Goal: Task Accomplishment & Management: Manage account settings

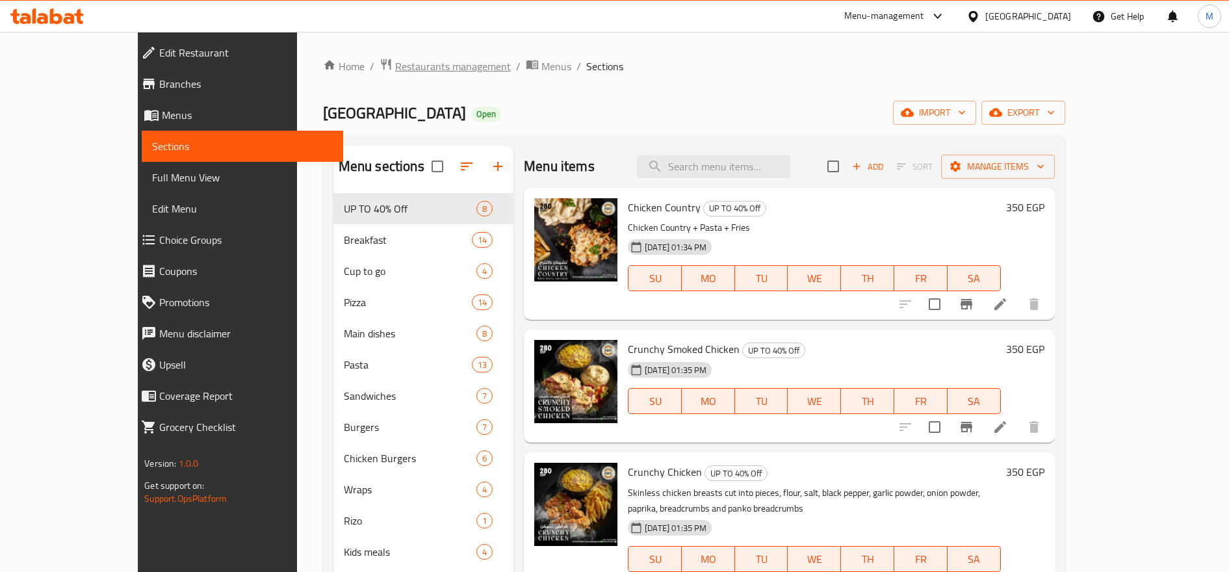
click at [395, 62] on span "Restaurants management" at bounding box center [453, 67] width 116 height 16
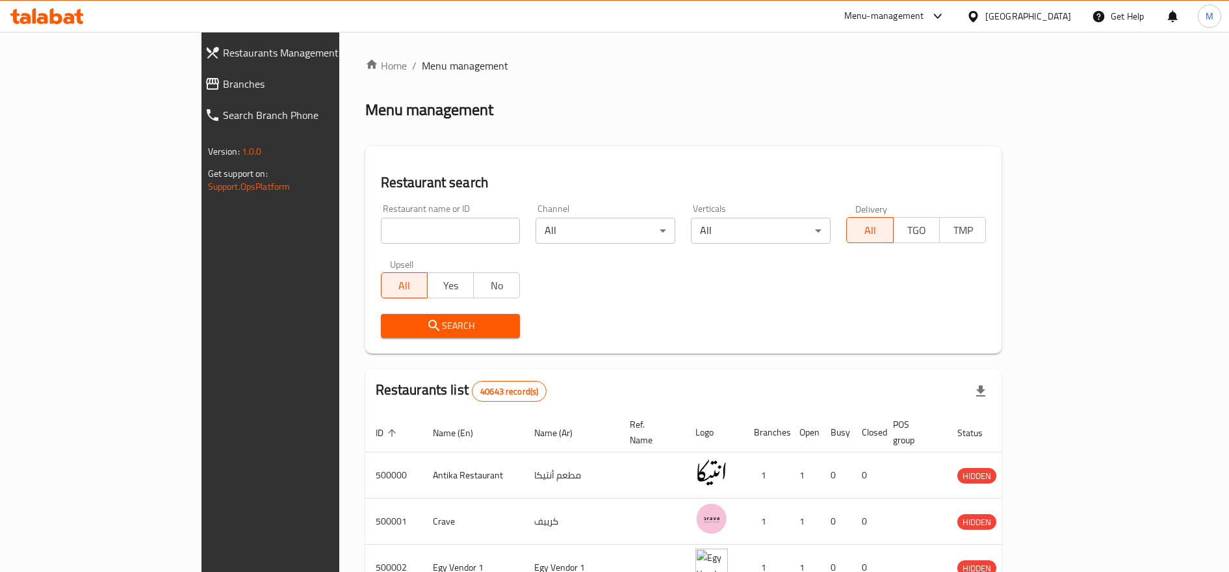
click at [381, 224] on input "search" at bounding box center [451, 231] width 140 height 26
type input "ل"
type input "black fox"
click at [381, 336] on button "Search" at bounding box center [451, 326] width 140 height 24
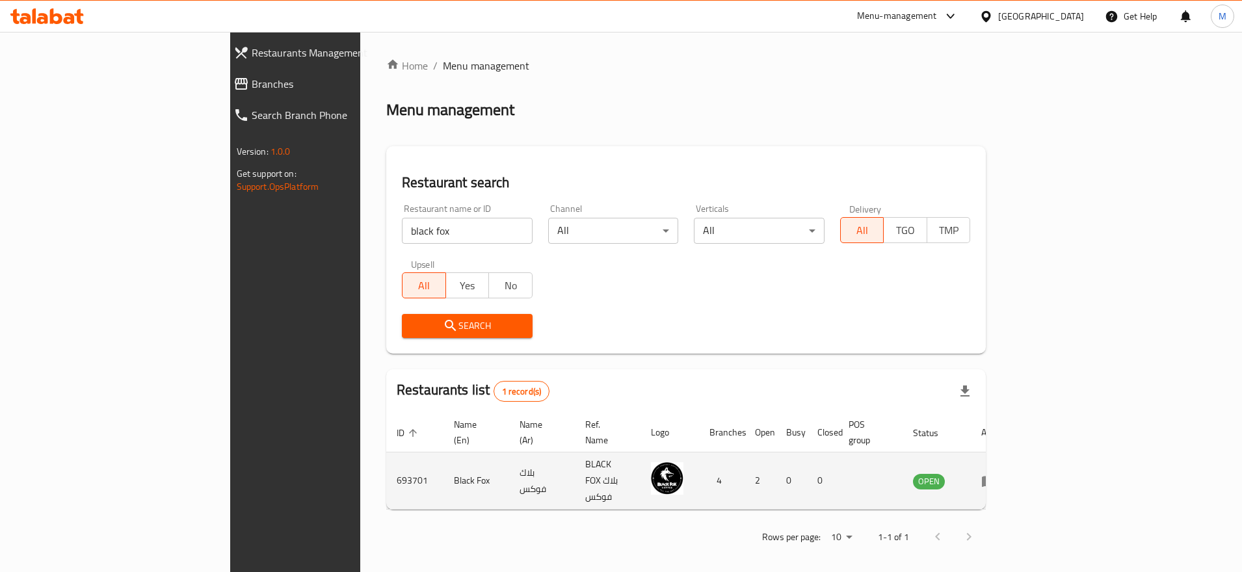
click at [994, 479] on icon "enhanced table" at bounding box center [992, 481] width 5 height 5
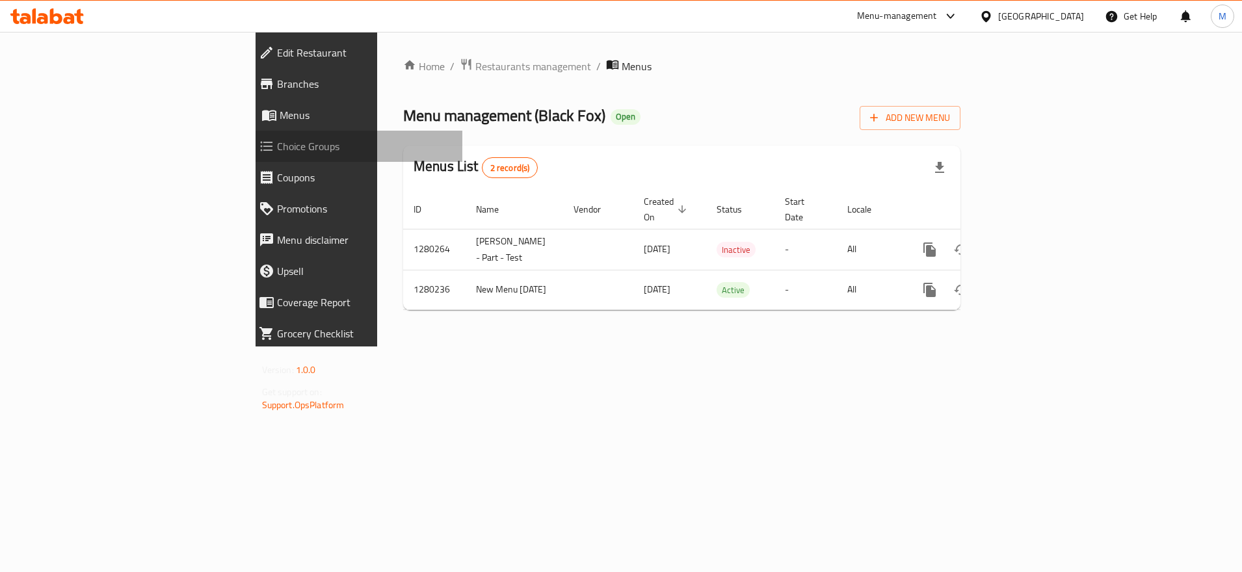
click at [277, 144] on span "Choice Groups" at bounding box center [365, 146] width 176 height 16
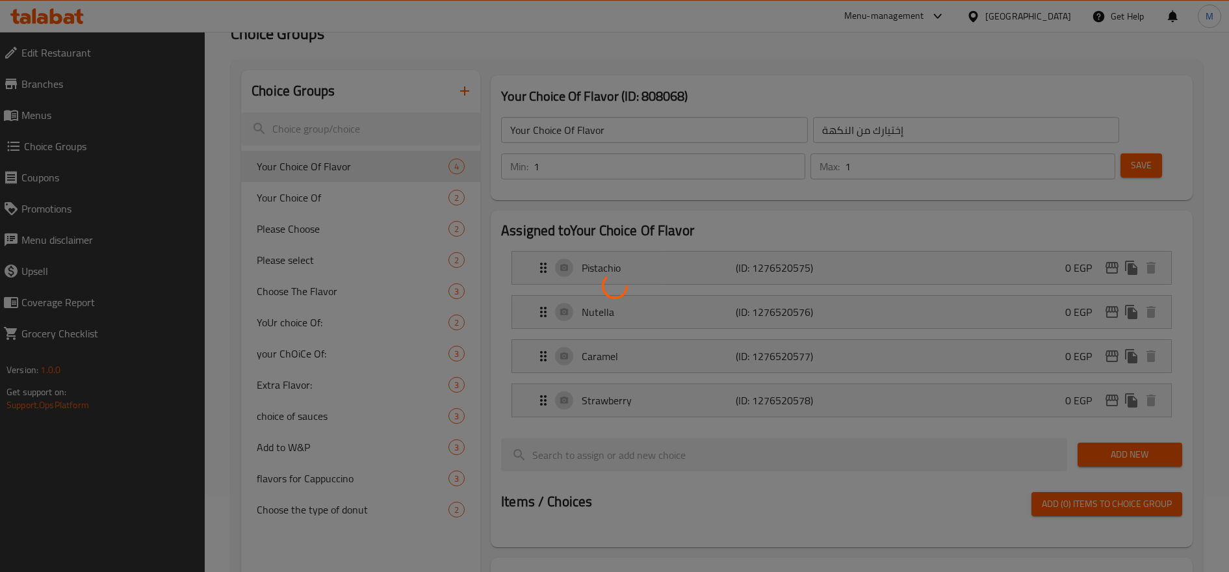
scroll to position [109, 0]
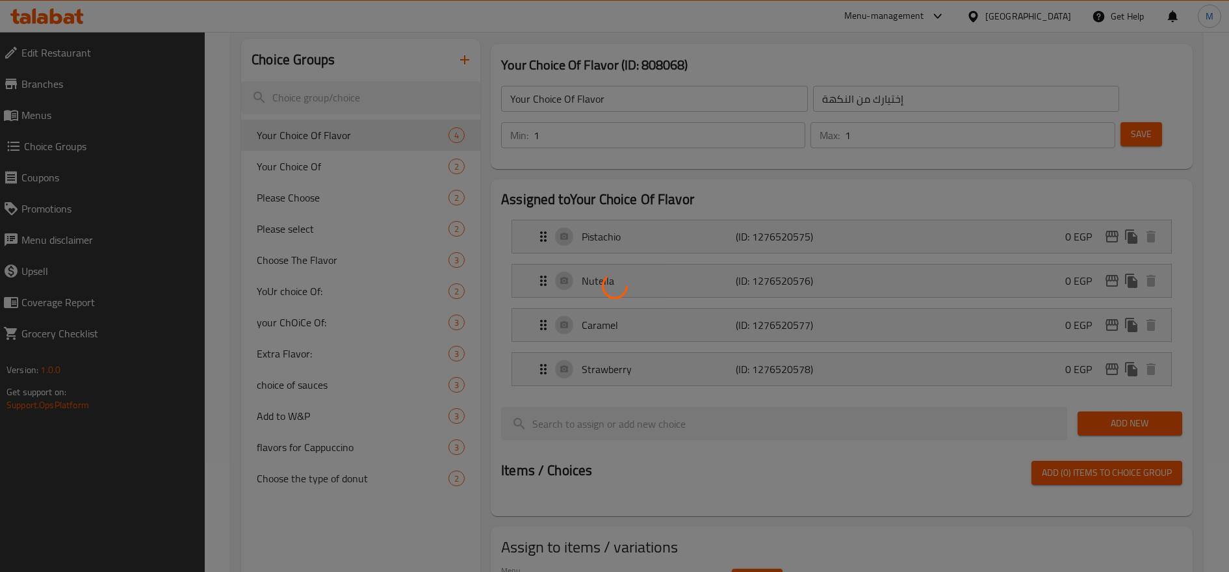
click at [335, 467] on div at bounding box center [614, 286] width 1229 height 572
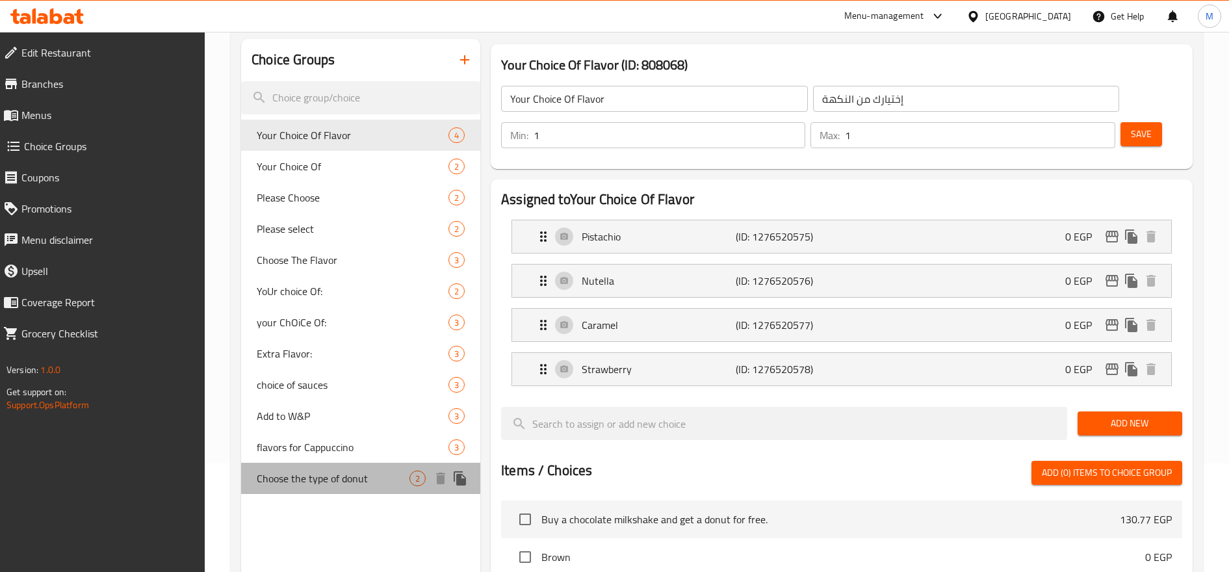
click at [334, 477] on span "Choose the type of donut" at bounding box center [333, 479] width 153 height 16
type input "Choose the type of donut"
type input "اختار نوع الدونات"
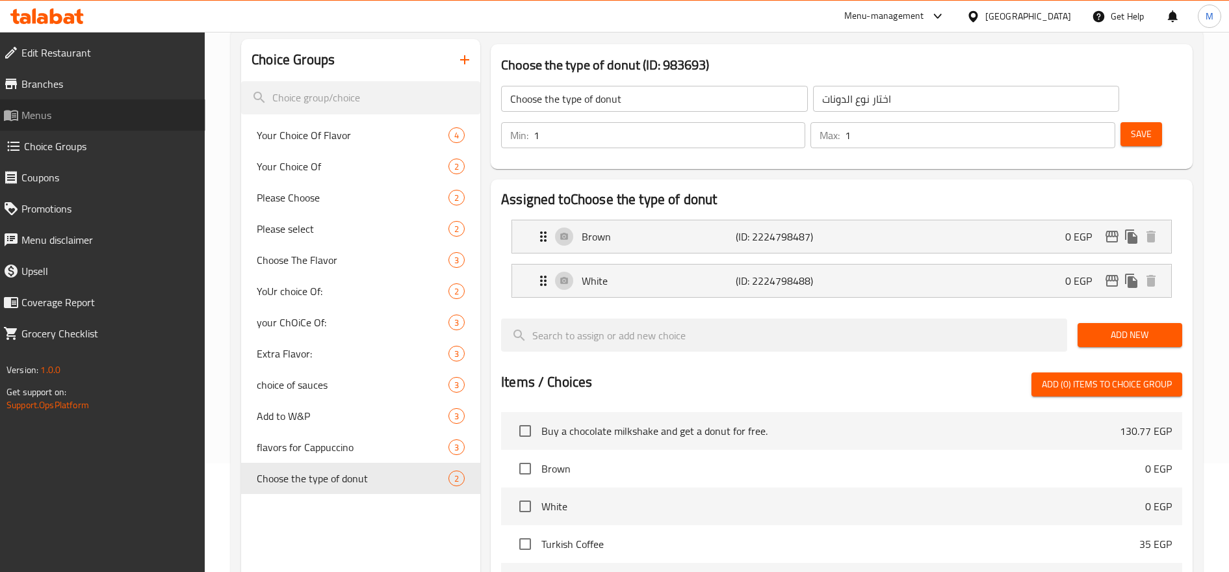
click at [70, 109] on span "Menus" at bounding box center [108, 115] width 174 height 16
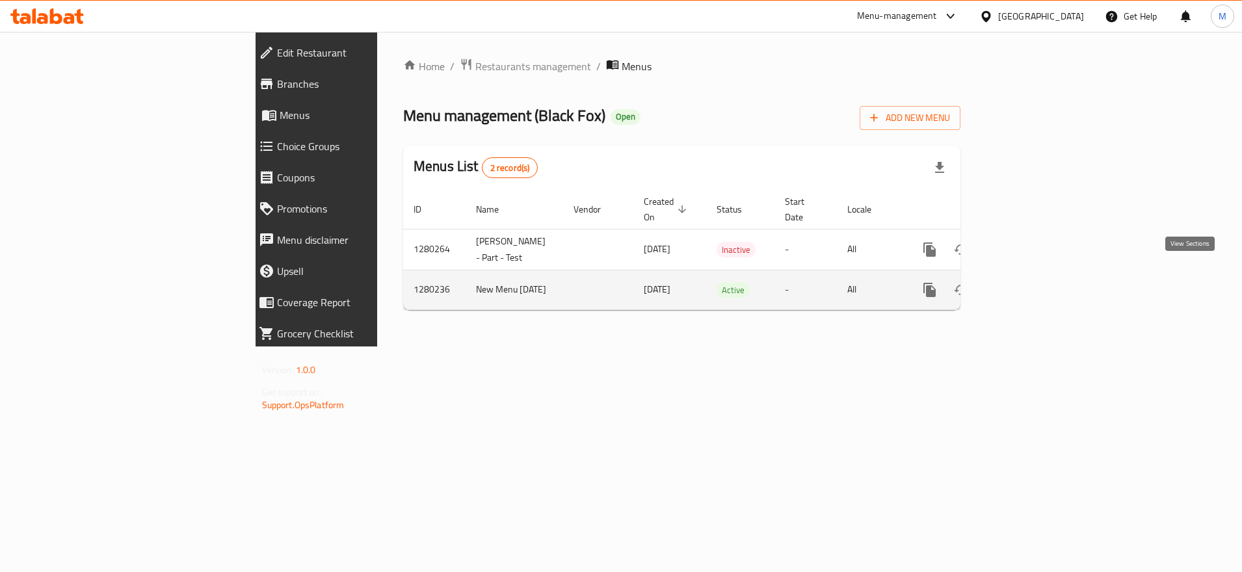
click at [1031, 282] on icon "enhanced table" at bounding box center [1024, 290] width 16 height 16
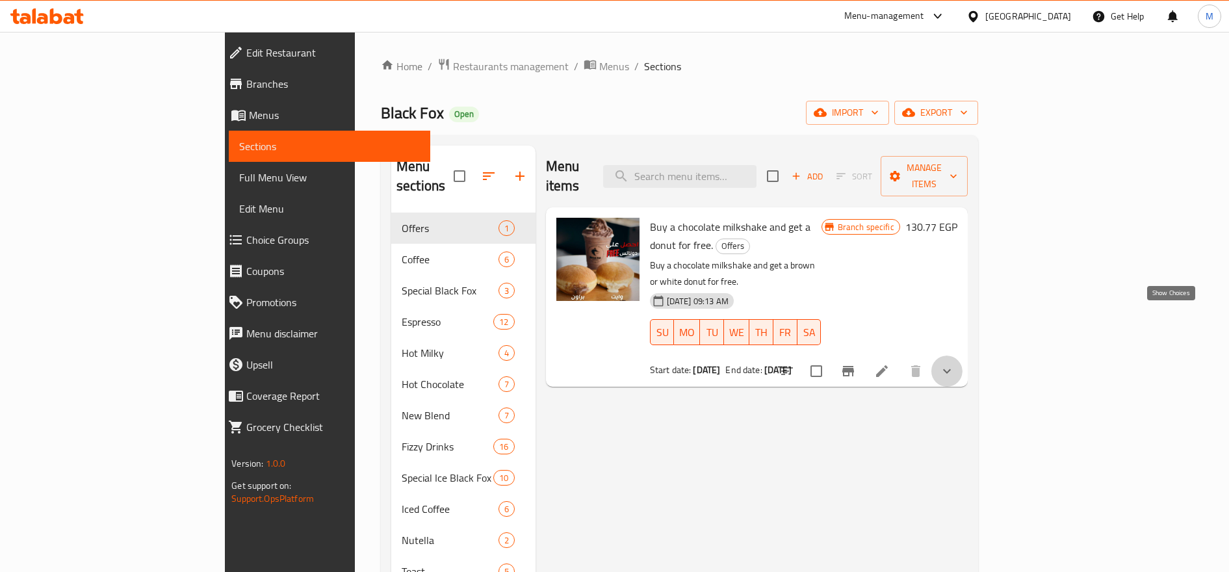
click at [955, 363] on icon "show more" at bounding box center [948, 371] width 16 height 16
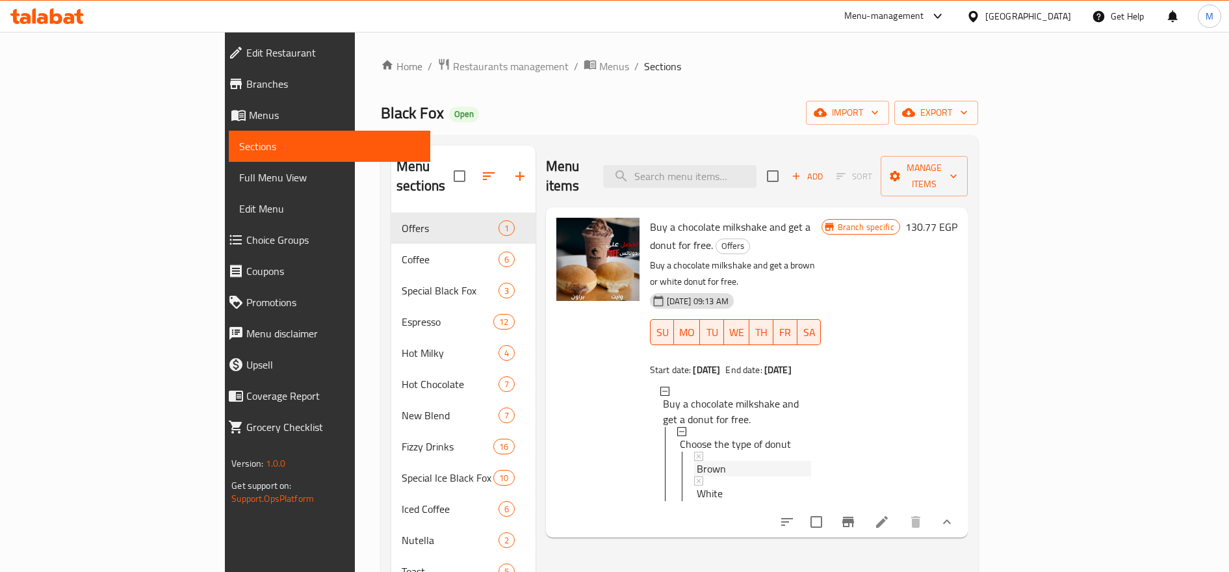
click at [698, 461] on div "Brown" at bounding box center [754, 469] width 114 height 16
click at [697, 486] on div "White" at bounding box center [754, 494] width 114 height 16
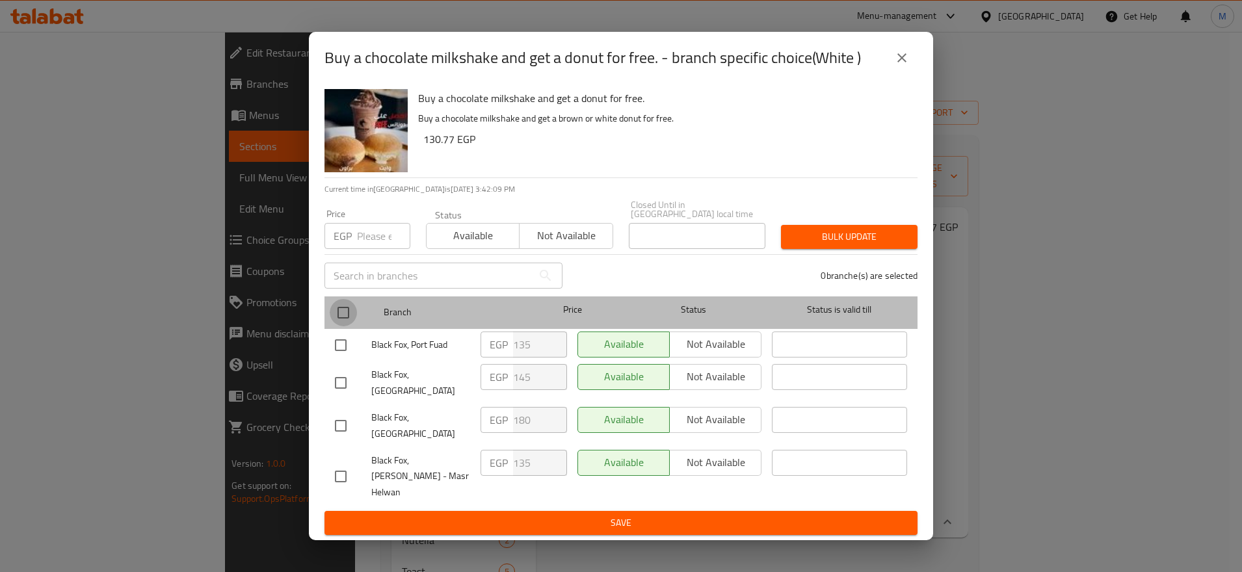
click at [343, 309] on input "checkbox" at bounding box center [343, 312] width 27 height 27
checkbox input "true"
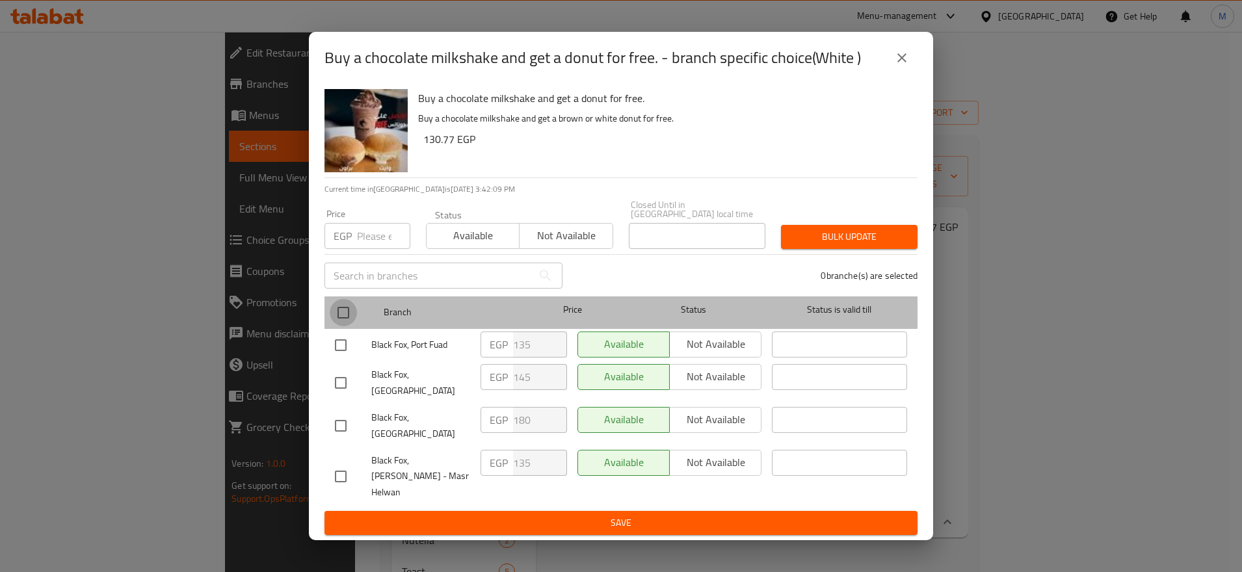
checkbox input "true"
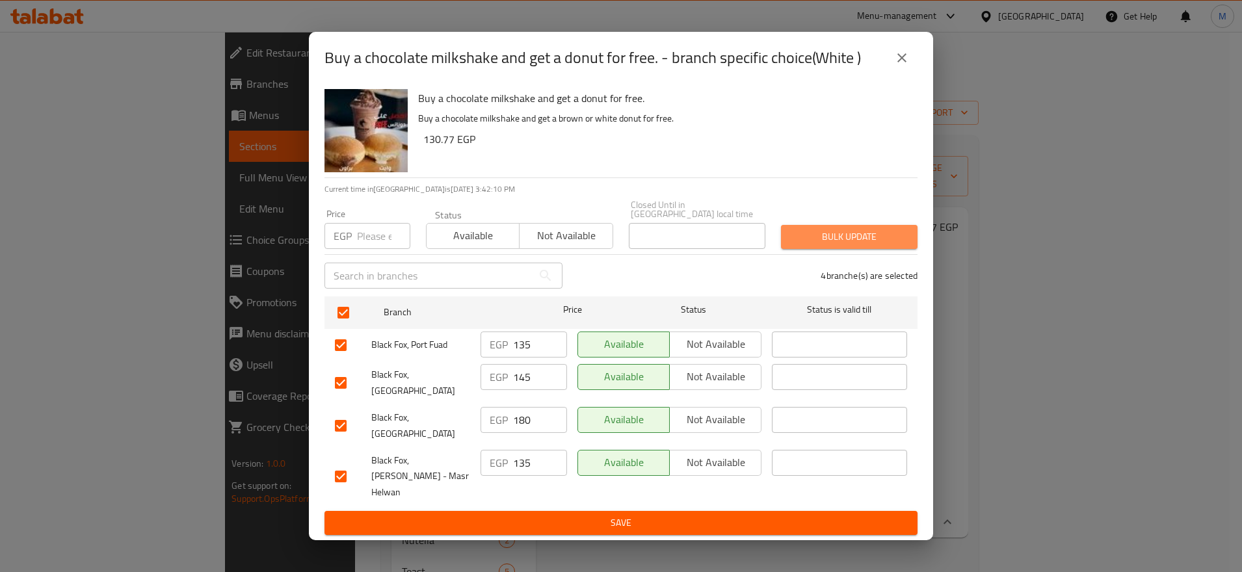
click at [815, 237] on span "Bulk update" at bounding box center [849, 237] width 116 height 16
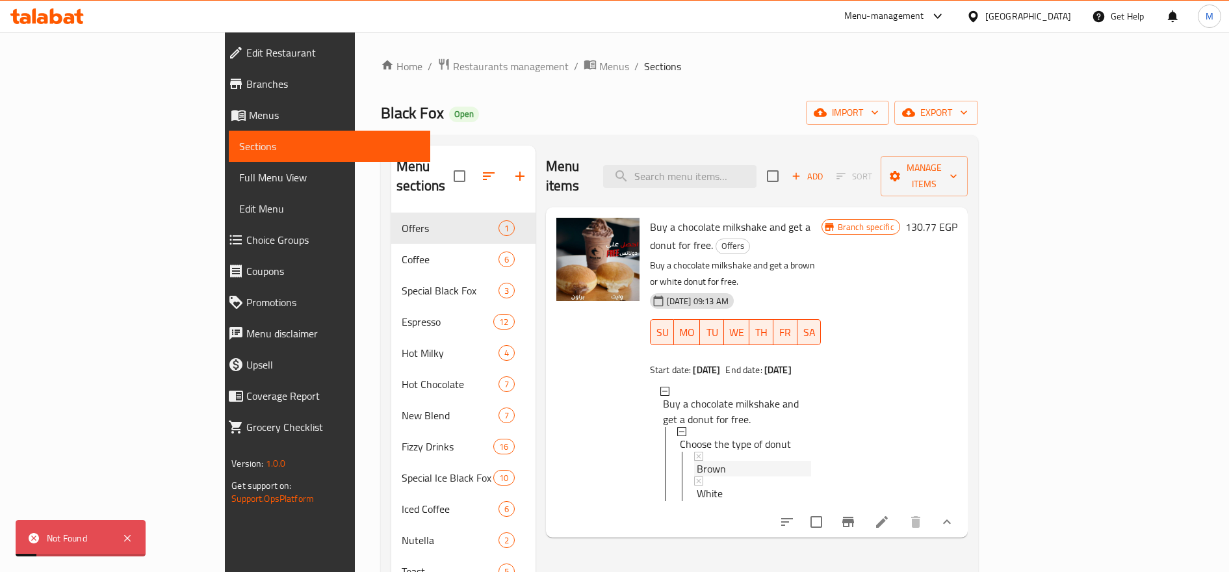
click at [697, 461] on div "Brown" at bounding box center [754, 469] width 114 height 16
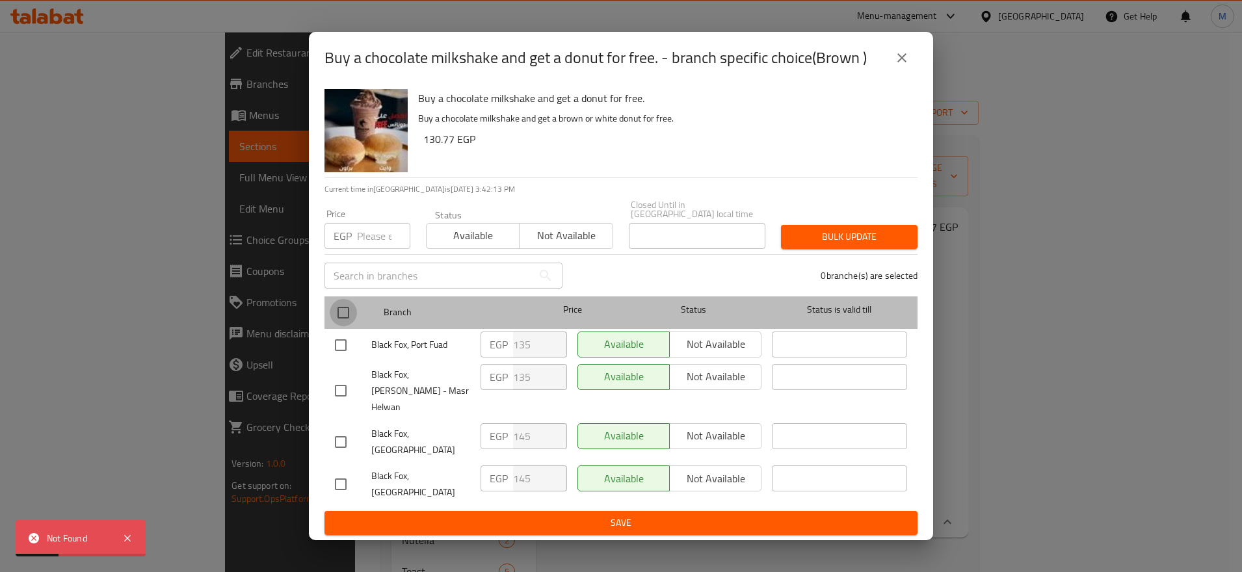
drag, startPoint x: 339, startPoint y: 315, endPoint x: 493, endPoint y: 302, distance: 155.2
click at [340, 315] on input "checkbox" at bounding box center [343, 312] width 27 height 27
checkbox input "true"
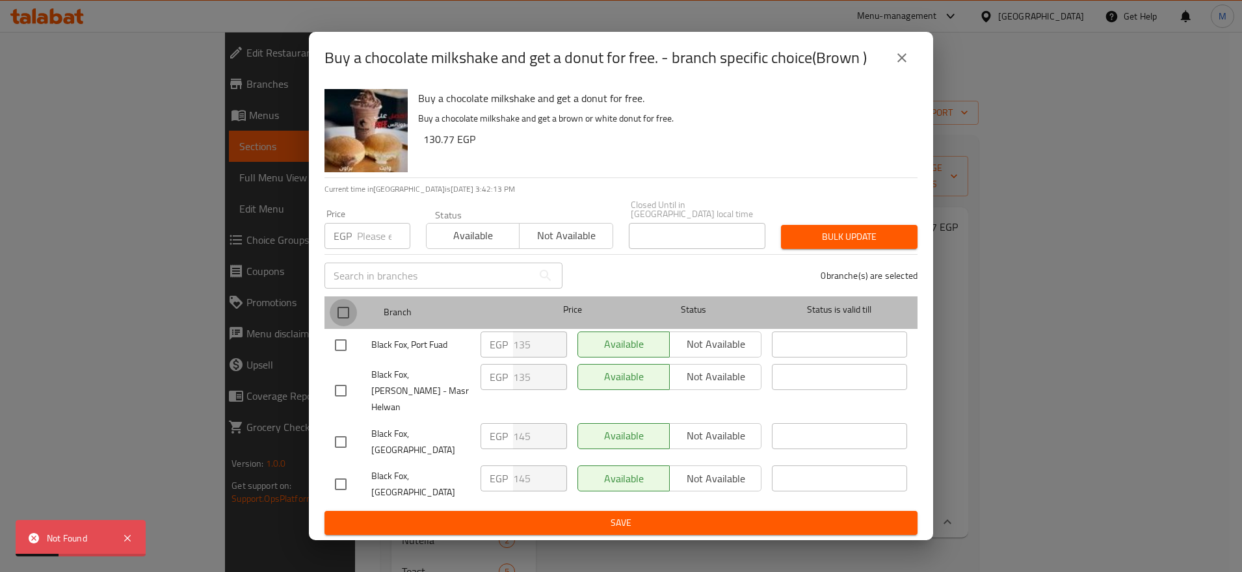
checkbox input "true"
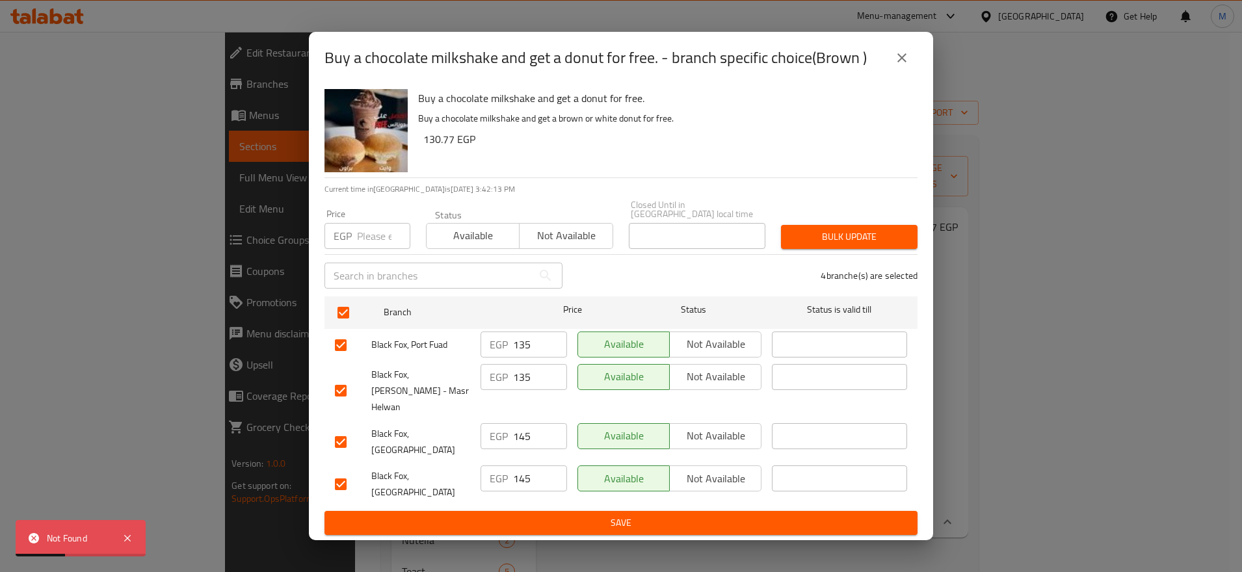
click at [842, 243] on span "Bulk update" at bounding box center [849, 237] width 116 height 16
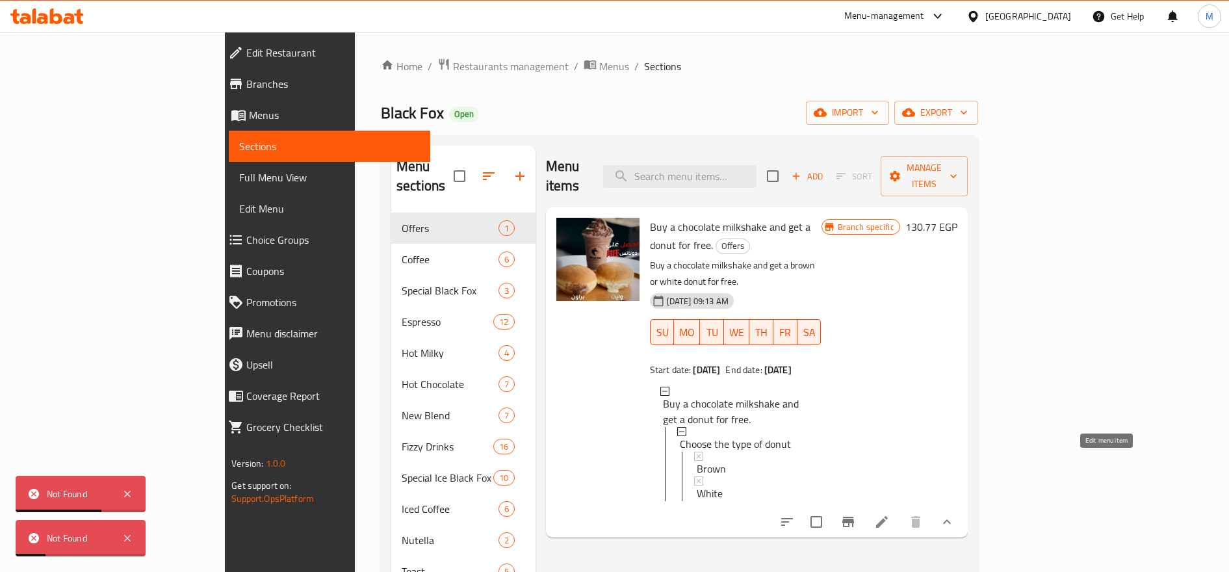
click at [888, 516] on icon at bounding box center [882, 522] width 12 height 12
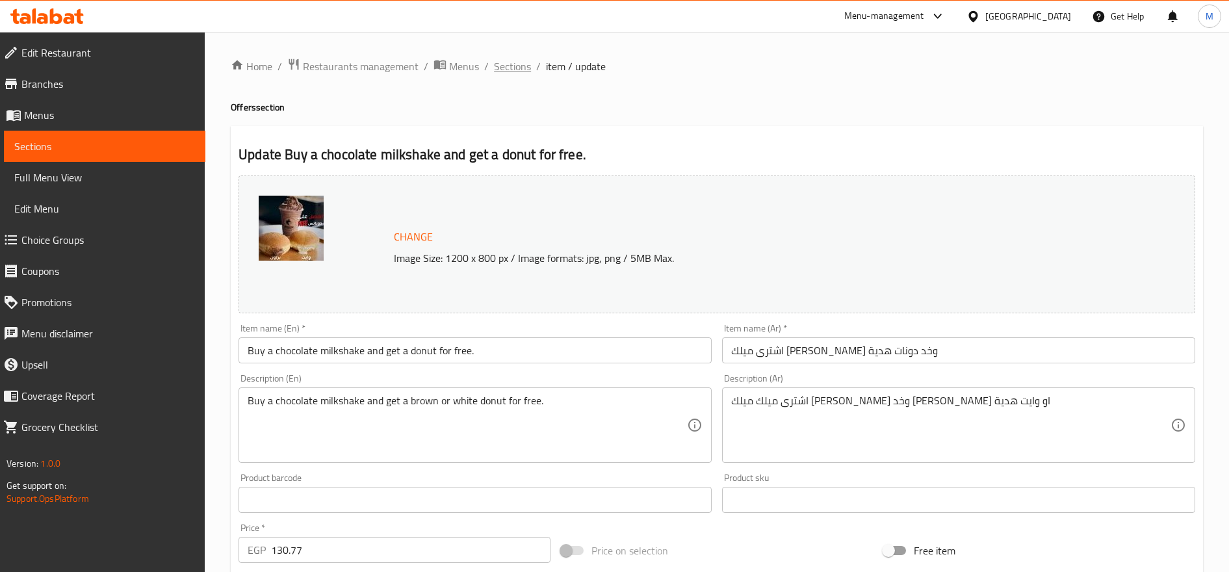
click at [529, 64] on span "Sections" at bounding box center [512, 67] width 37 height 16
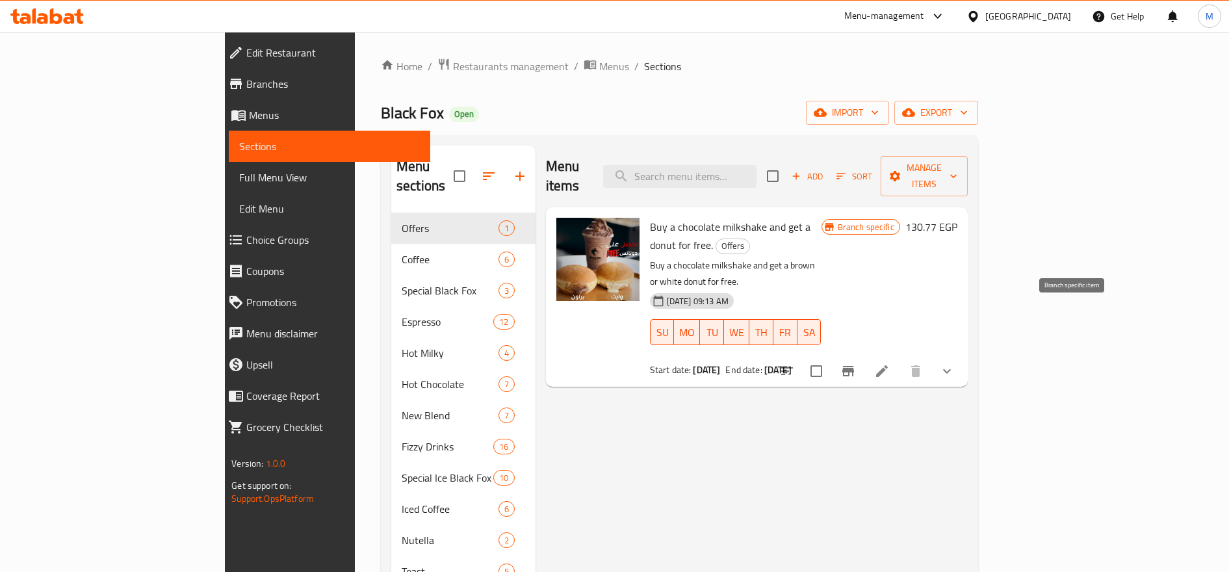
click at [864, 356] on button "Branch-specific-item" at bounding box center [848, 371] width 31 height 31
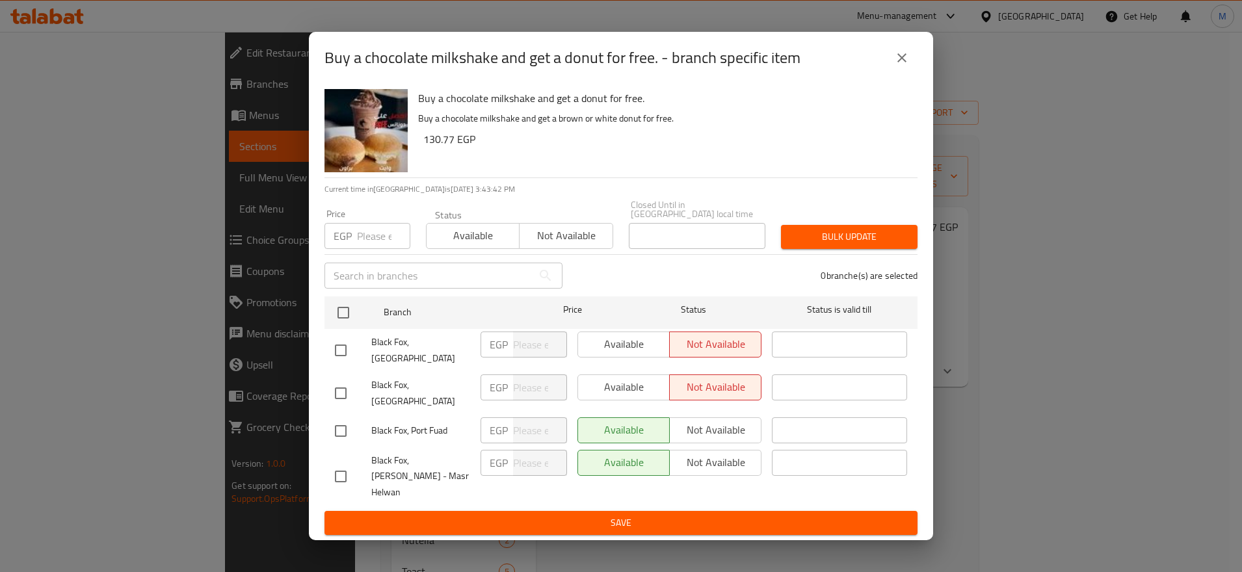
click at [333, 396] on input "checkbox" at bounding box center [340, 393] width 27 height 27
checkbox input "true"
click at [759, 515] on span "Save" at bounding box center [621, 523] width 572 height 16
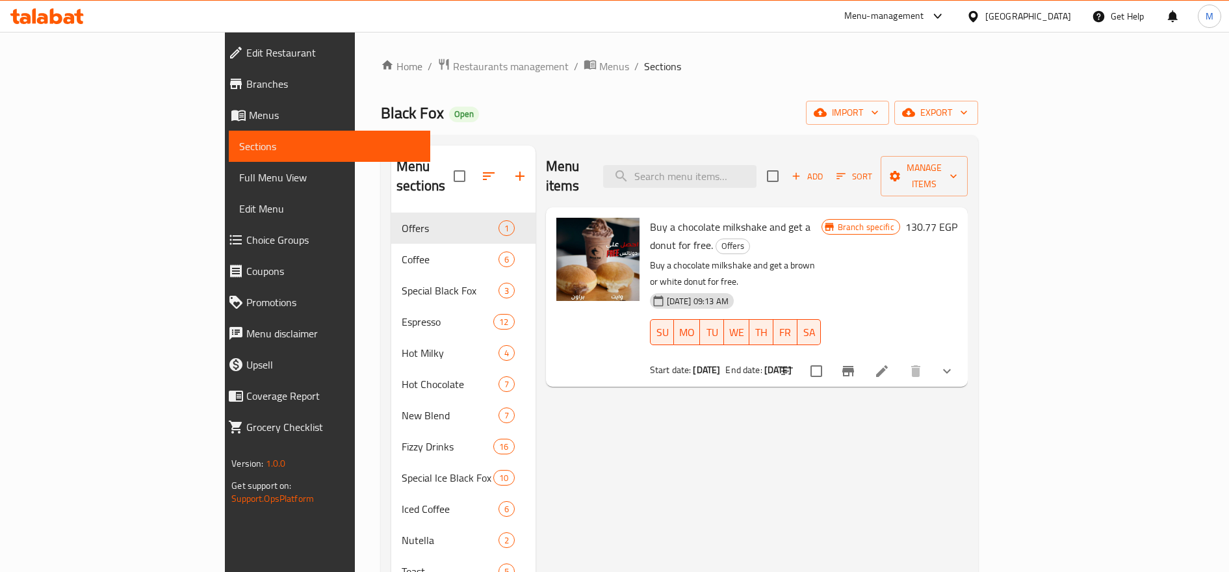
click at [864, 356] on button "Branch-specific-item" at bounding box center [848, 371] width 31 height 31
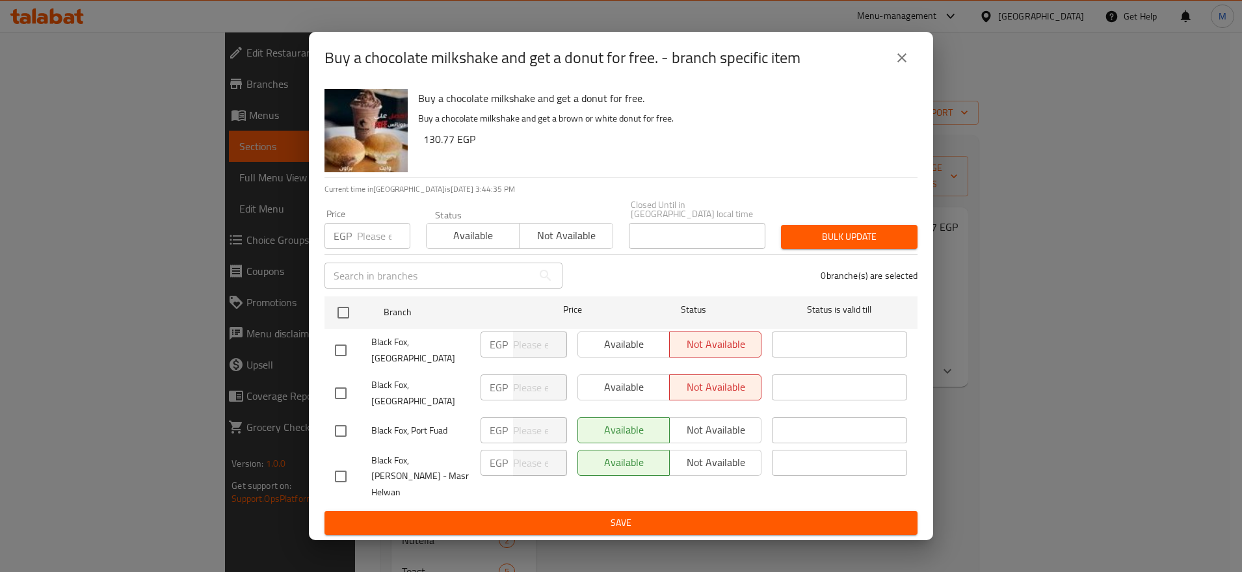
click at [351, 398] on input "checkbox" at bounding box center [340, 393] width 27 height 27
checkbox input "true"
click at [464, 241] on span "Available" at bounding box center [473, 235] width 83 height 19
click at [627, 383] on span "Available" at bounding box center [623, 387] width 81 height 19
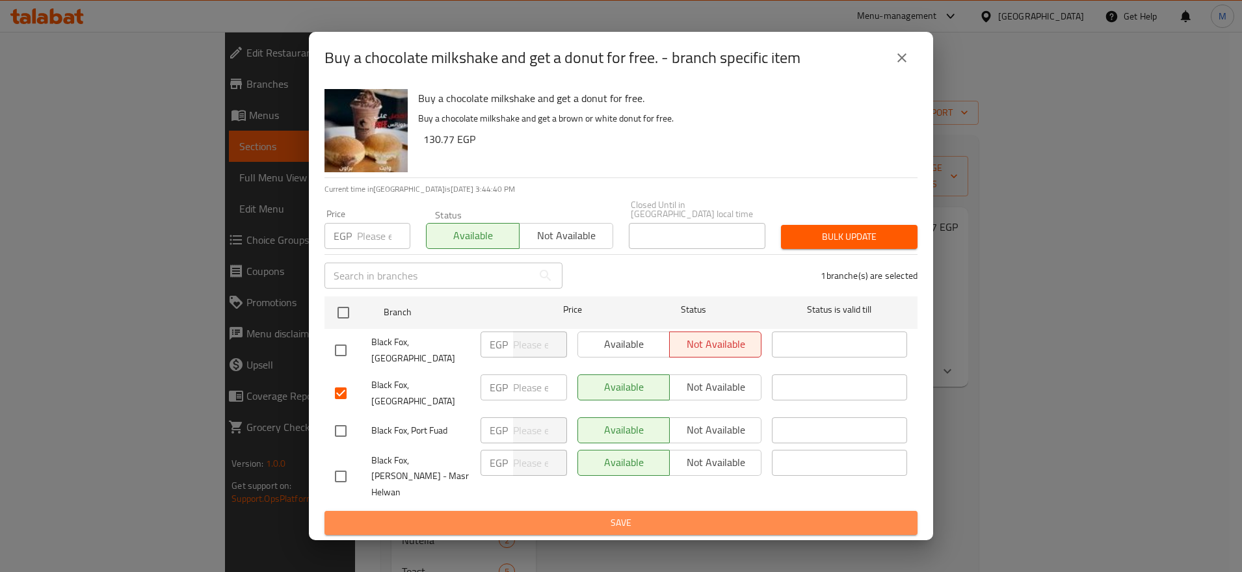
click at [572, 515] on span "Save" at bounding box center [621, 523] width 572 height 16
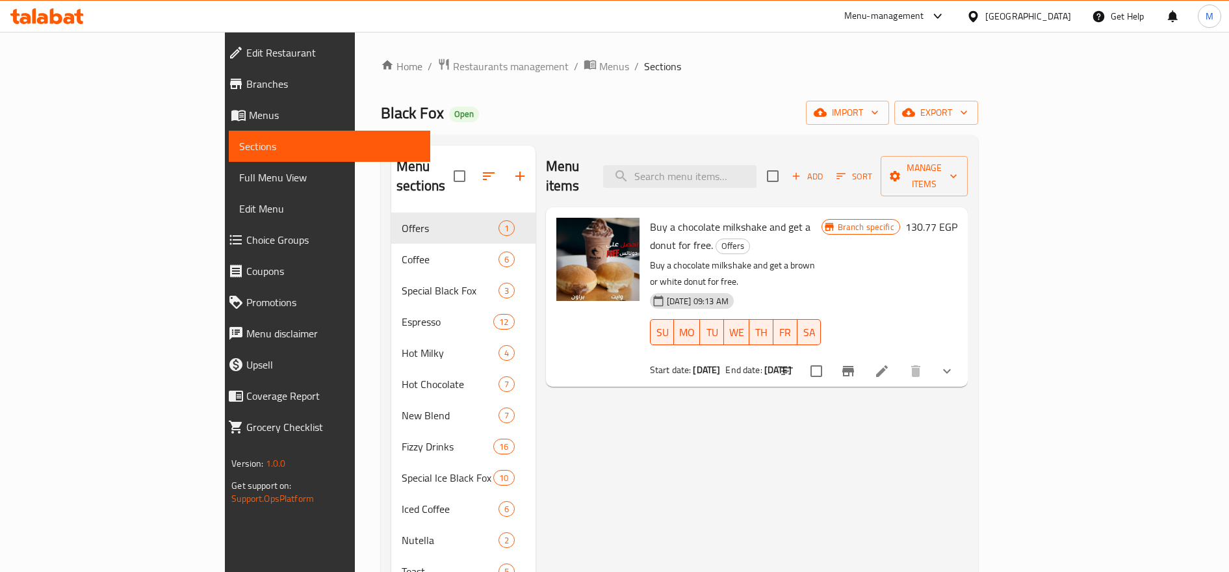
click at [890, 363] on icon at bounding box center [882, 371] width 16 height 16
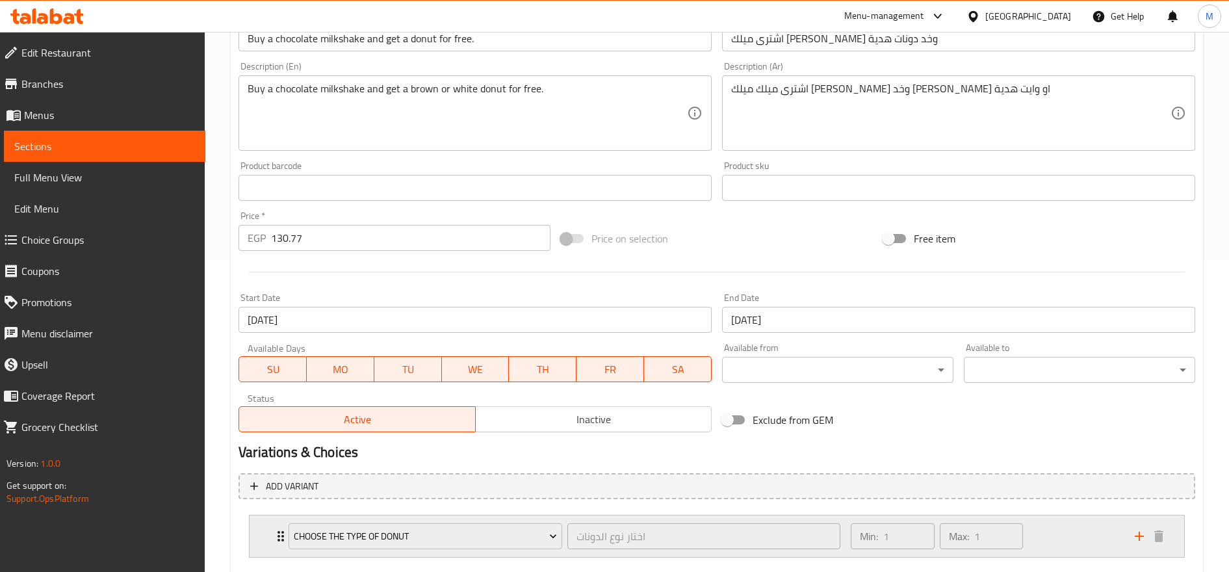
scroll to position [387, 0]
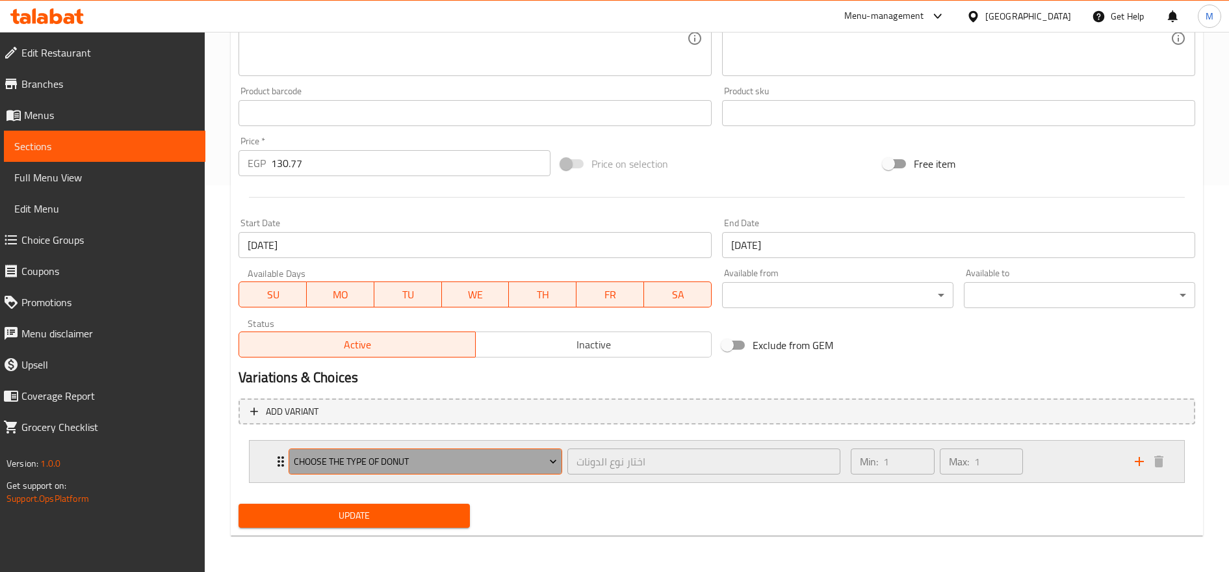
click at [452, 473] on button "Choose the type of donut" at bounding box center [426, 462] width 274 height 26
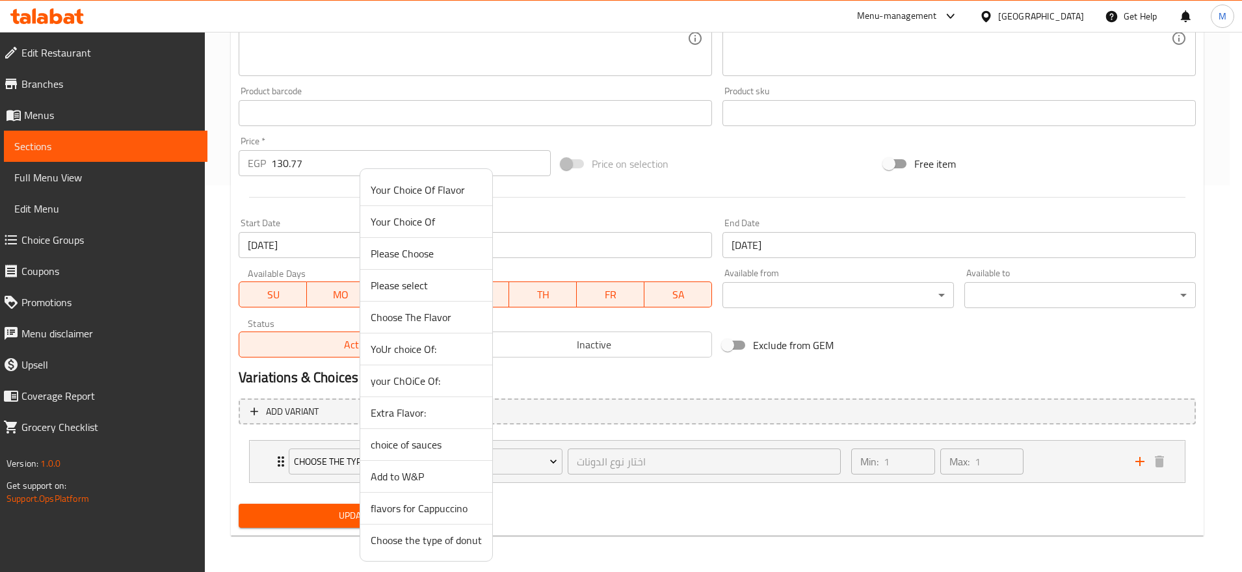
click at [403, 462] on li "Add to W&P" at bounding box center [426, 477] width 132 height 32
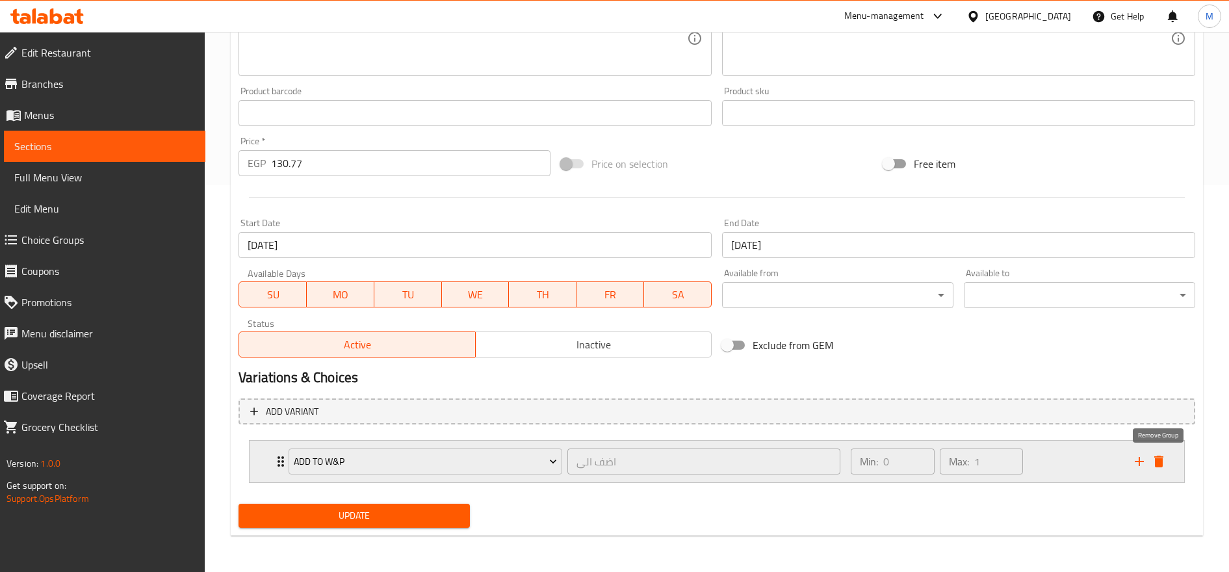
click at [1159, 464] on icon "delete" at bounding box center [1159, 462] width 9 height 12
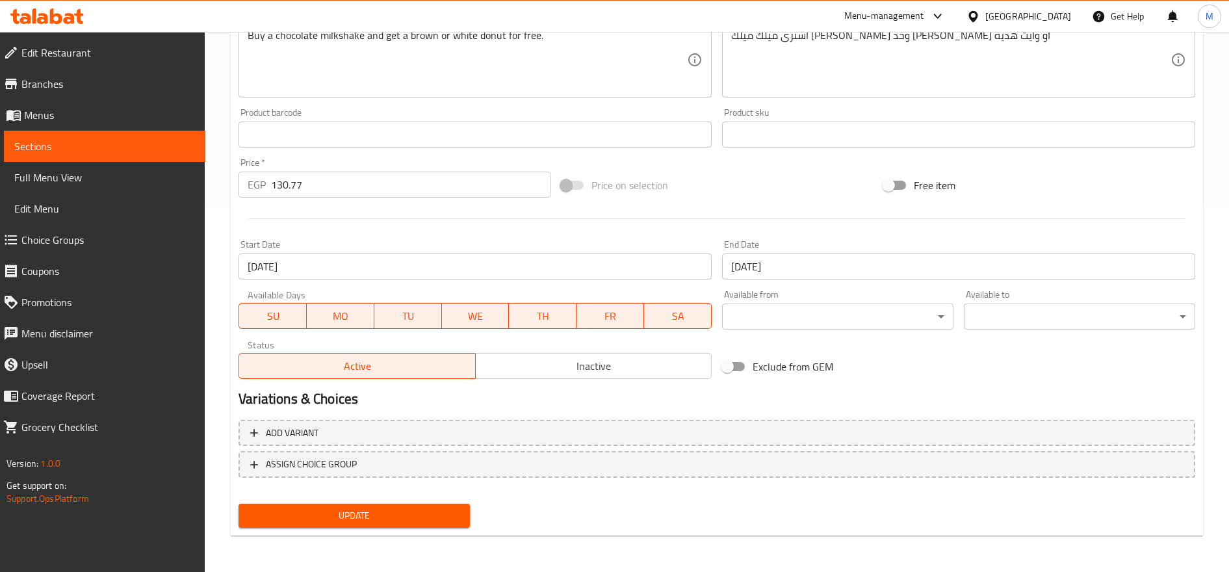
scroll to position [365, 0]
click at [388, 502] on div "Update" at bounding box center [354, 516] width 242 height 34
click at [388, 513] on span "Update" at bounding box center [354, 516] width 211 height 16
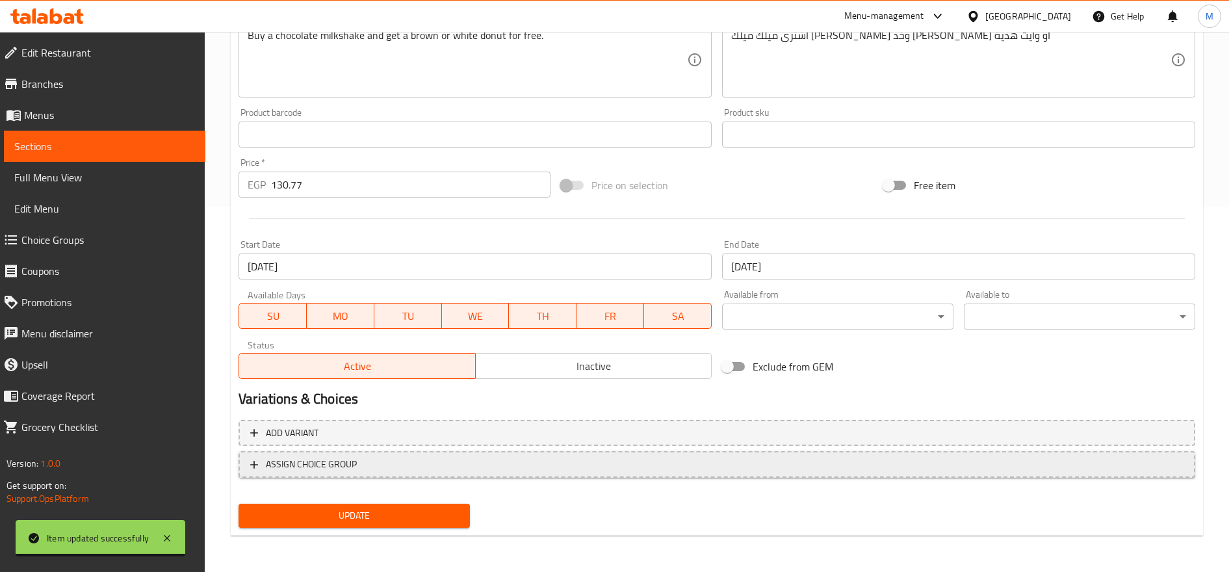
click at [286, 460] on span "ASSIGN CHOICE GROUP" at bounding box center [311, 464] width 91 height 16
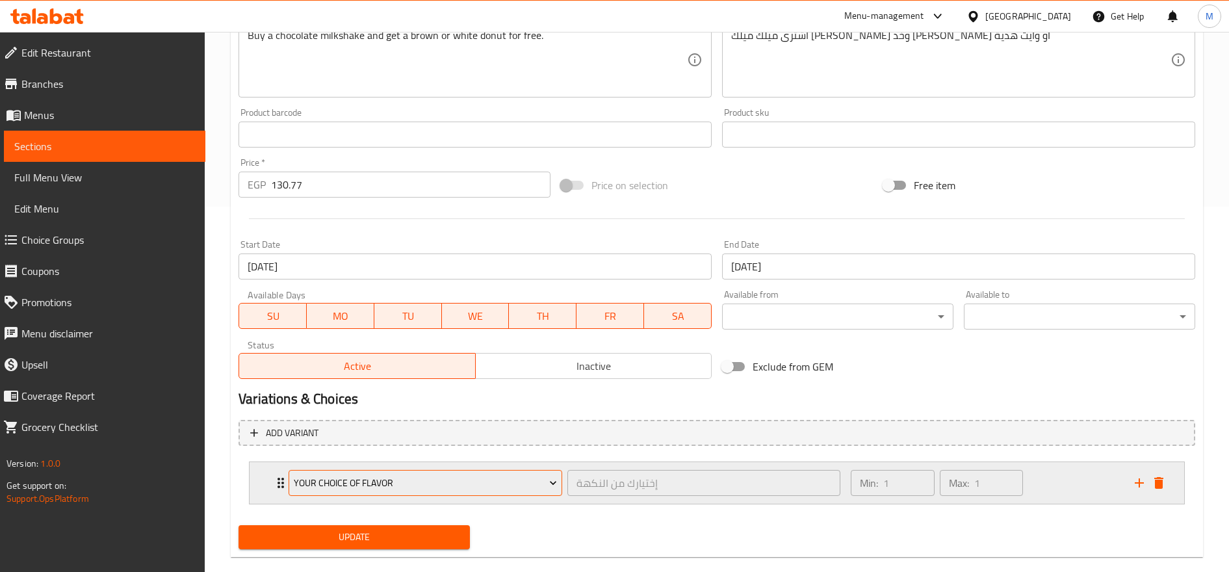
click at [451, 489] on span "Your Choice Of Flavor" at bounding box center [426, 483] width 264 height 16
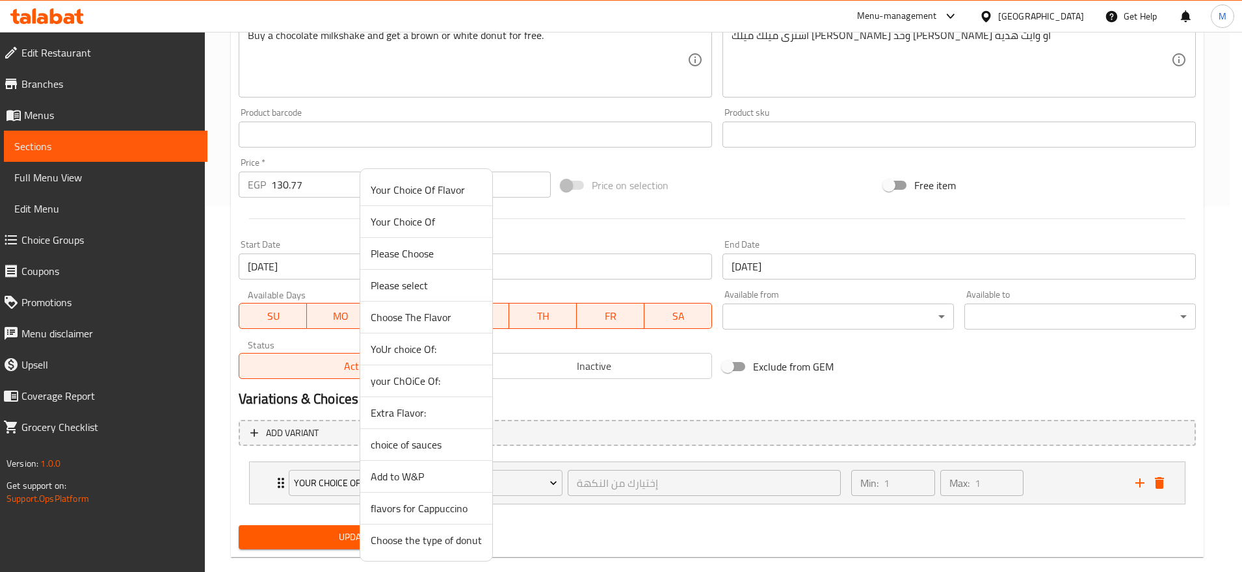
click at [440, 541] on span "Choose the type of donut" at bounding box center [426, 540] width 111 height 16
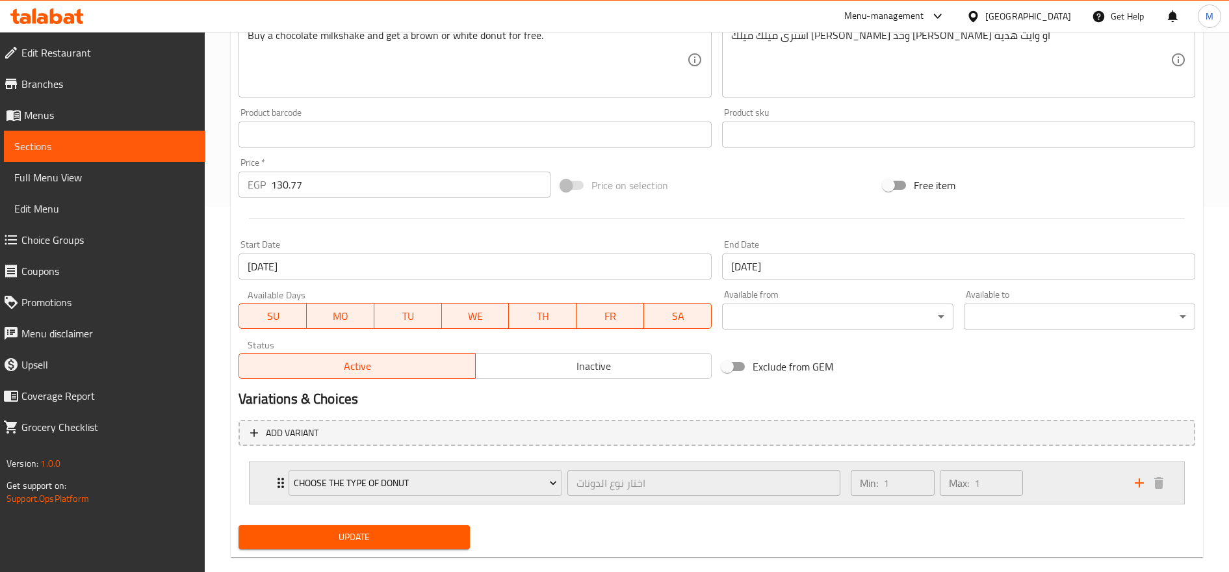
click at [1051, 475] on div "Min: 1 ​ Max: 1 ​" at bounding box center [985, 483] width 284 height 42
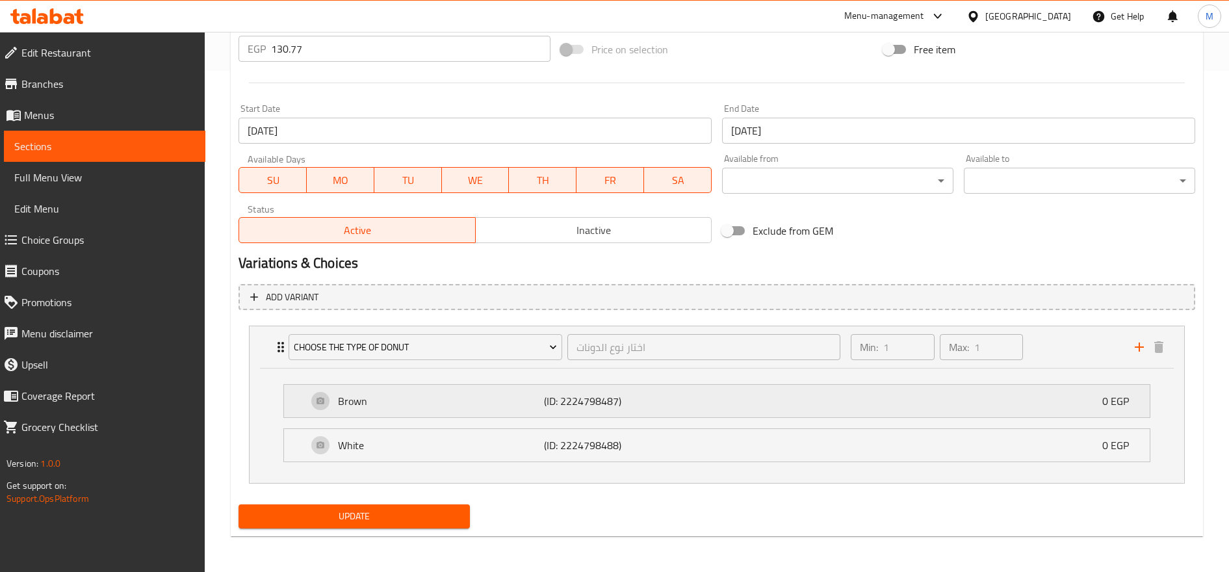
scroll to position [502, 0]
click at [408, 511] on span "Update" at bounding box center [354, 516] width 211 height 16
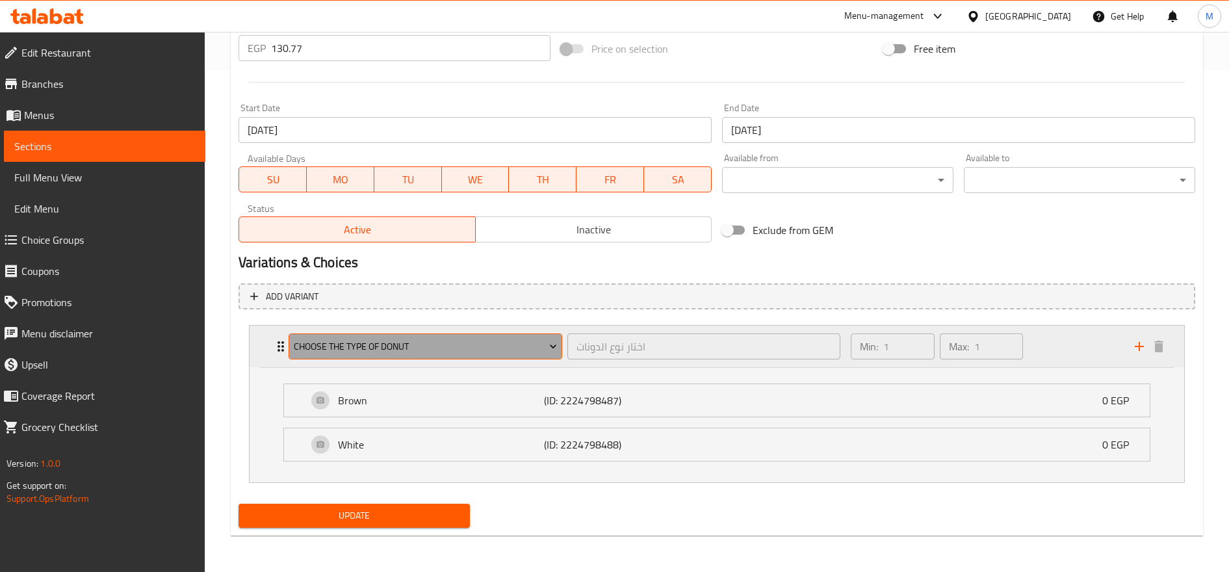
drag, startPoint x: 451, startPoint y: 339, endPoint x: 289, endPoint y: 339, distance: 162.5
click at [289, 339] on button "Choose the type of donut" at bounding box center [426, 347] width 274 height 26
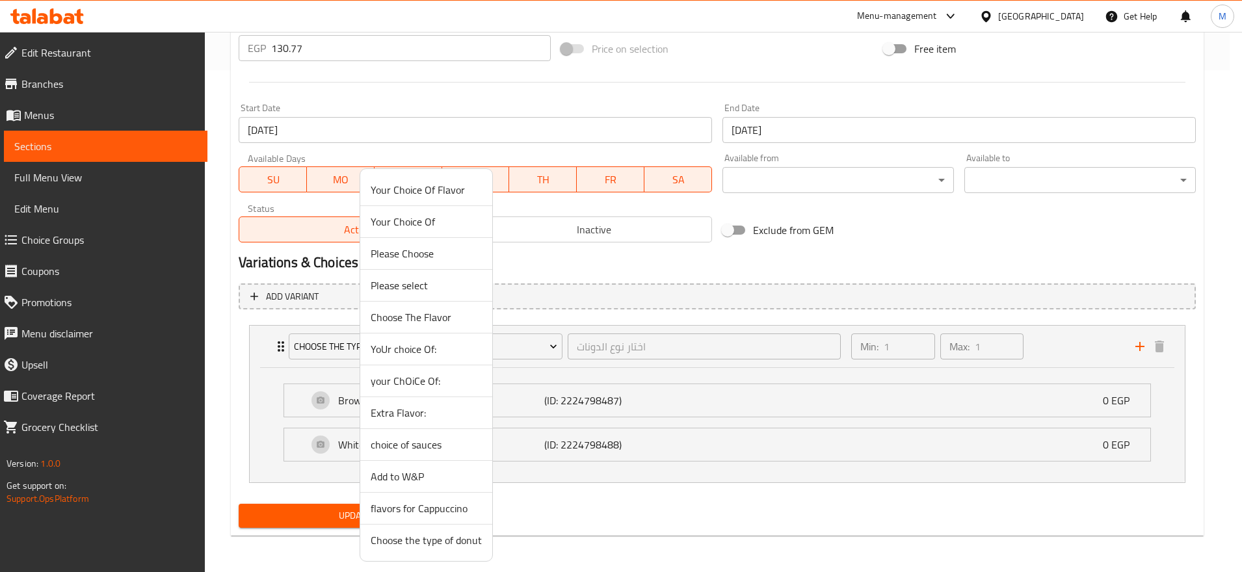
drag, startPoint x: 283, startPoint y: 345, endPoint x: 322, endPoint y: 338, distance: 40.2
click at [322, 338] on div at bounding box center [621, 286] width 1242 height 572
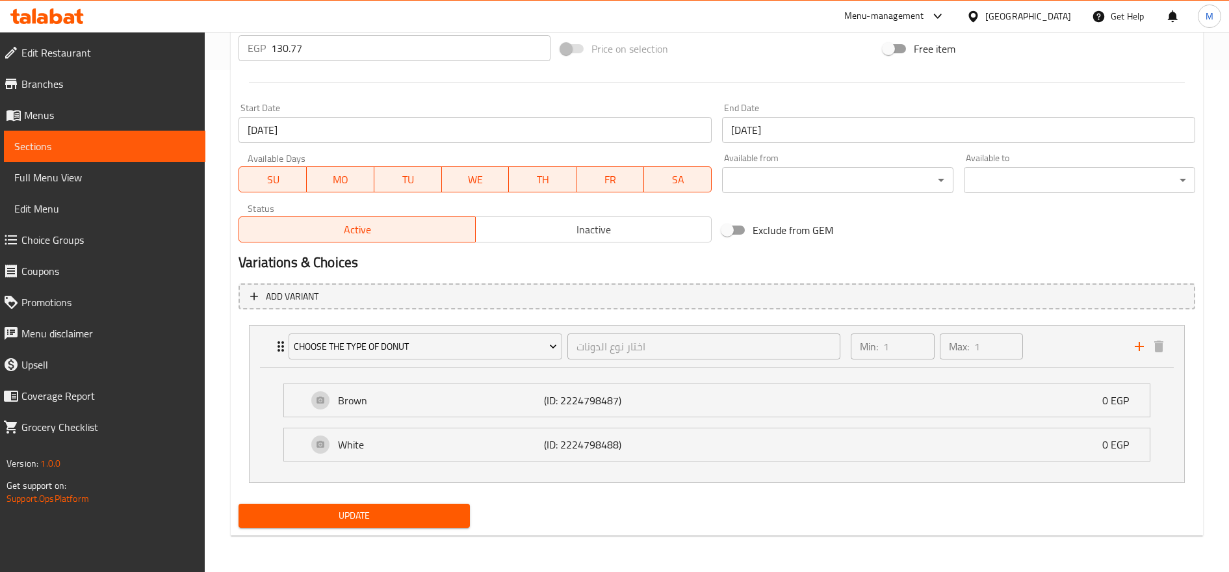
click at [52, 230] on link "Choice Groups" at bounding box center [99, 239] width 213 height 31
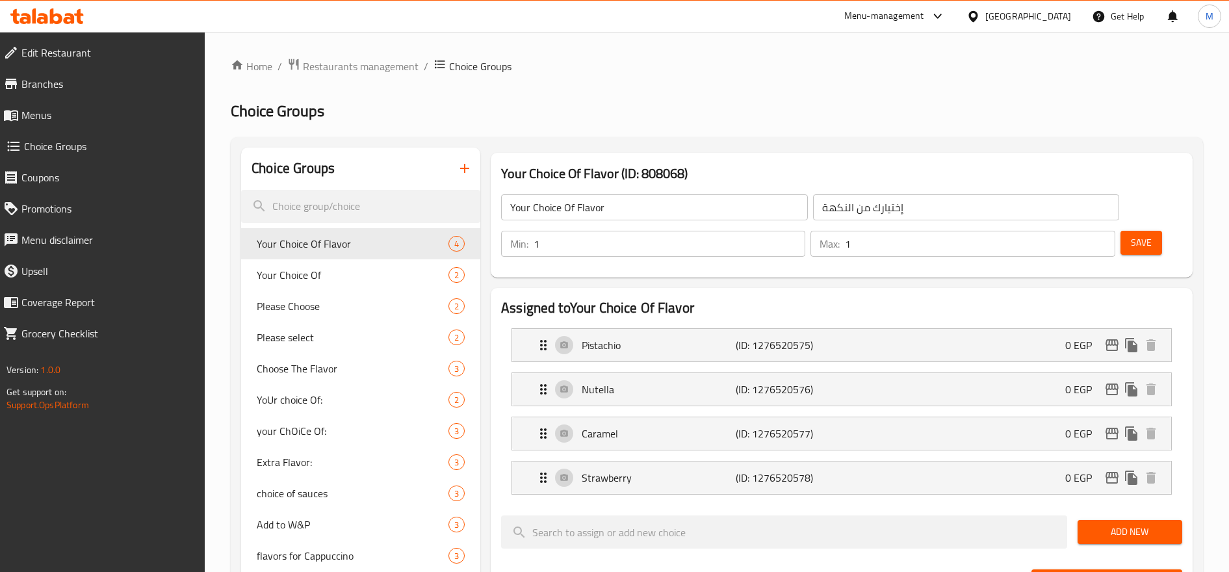
click at [463, 173] on icon "button" at bounding box center [465, 169] width 16 height 16
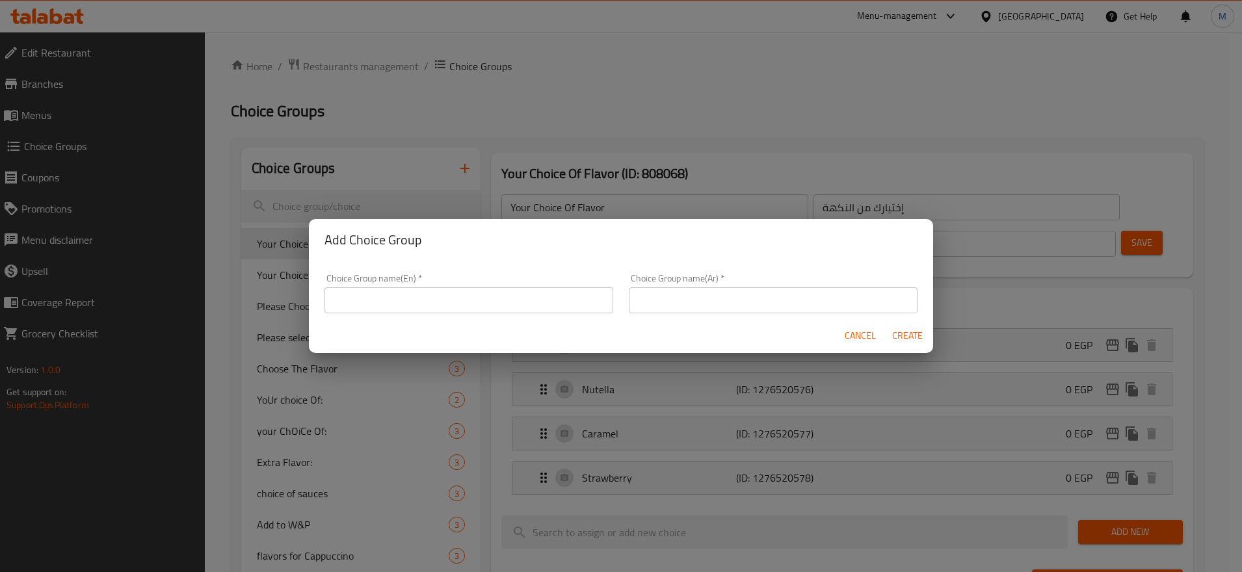
click at [485, 304] on input "text" at bounding box center [468, 300] width 289 height 26
type input "ؤ"
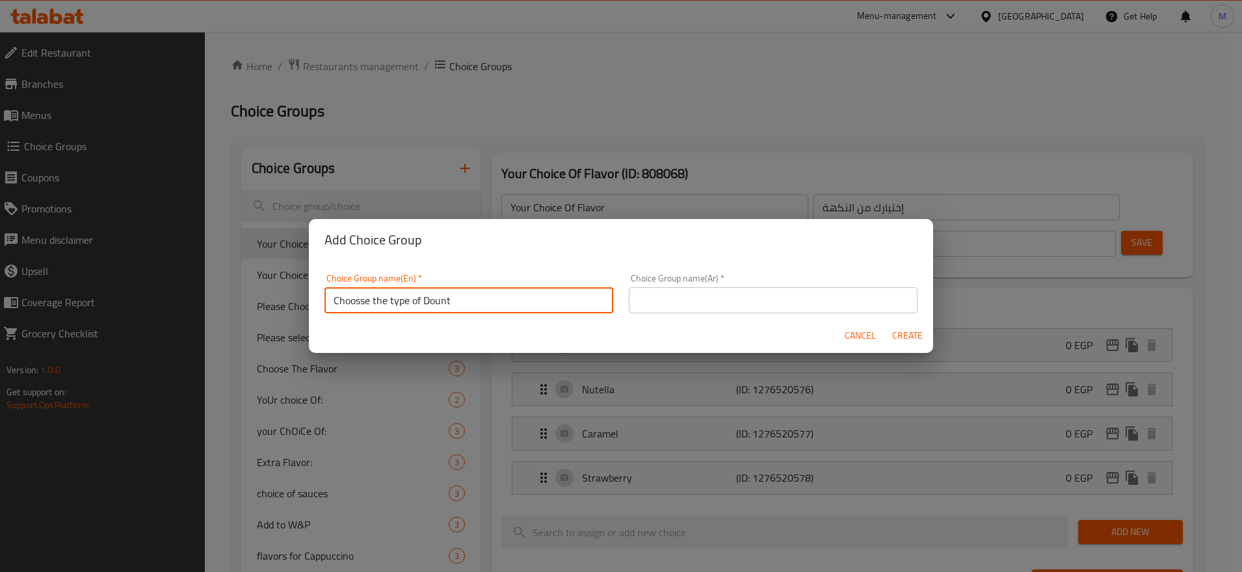
click at [391, 298] on input "Choosse the type of Dount" at bounding box center [468, 300] width 289 height 26
paste input "e the type of Donu"
type input "Choose the type of Donut"
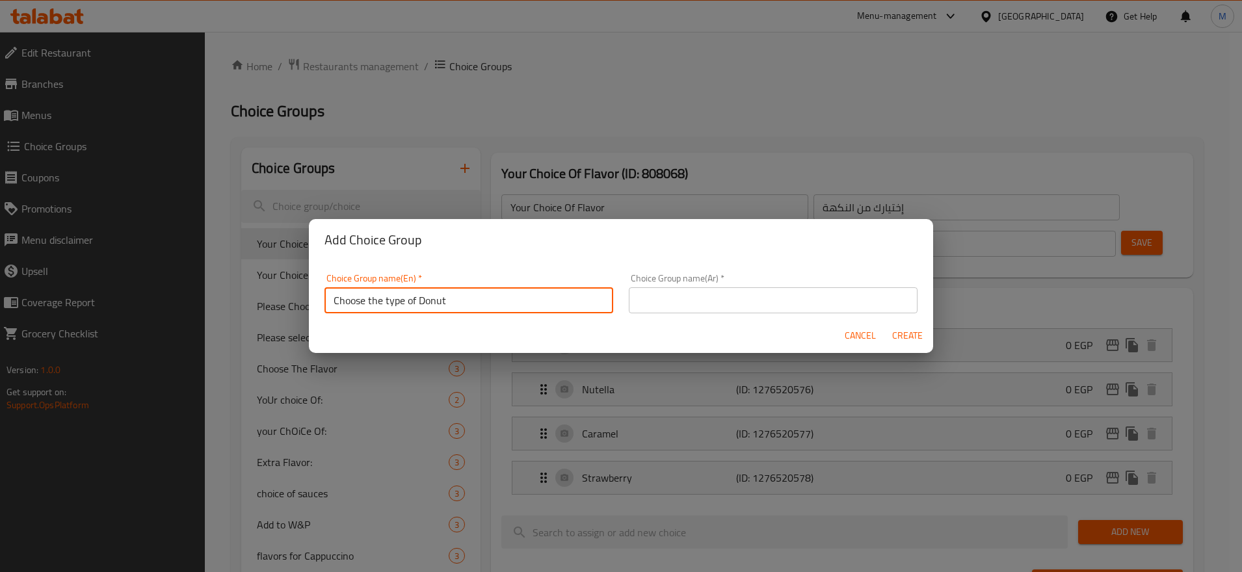
click at [719, 303] on input "text" at bounding box center [773, 300] width 289 height 26
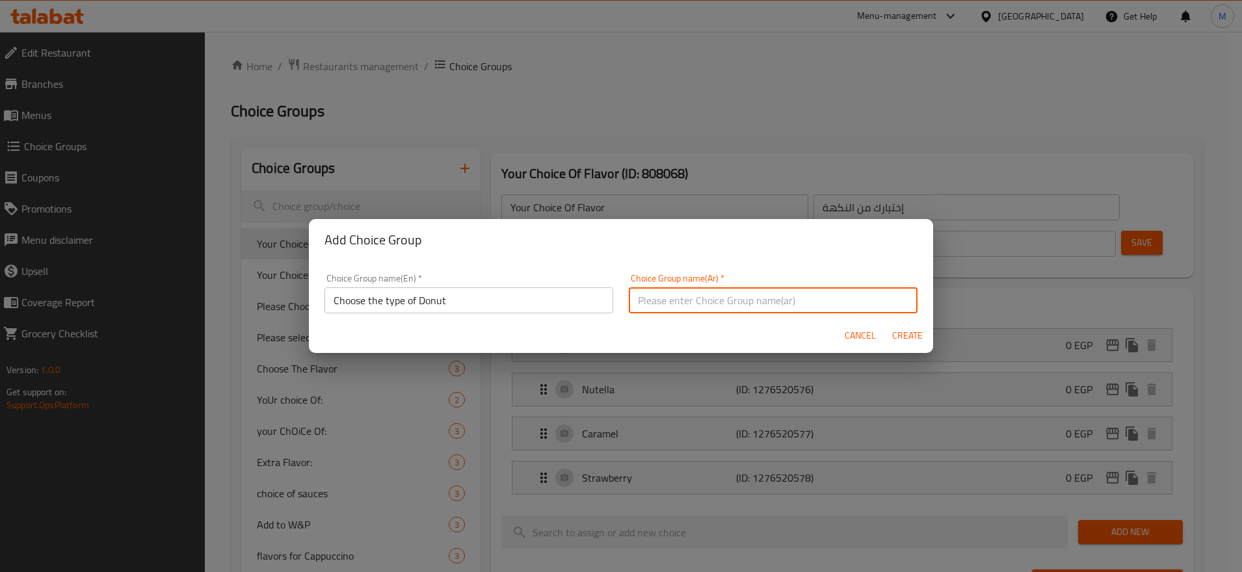
paste input "اختر نوع الدونات"
type input "اختر نوع الدونات"
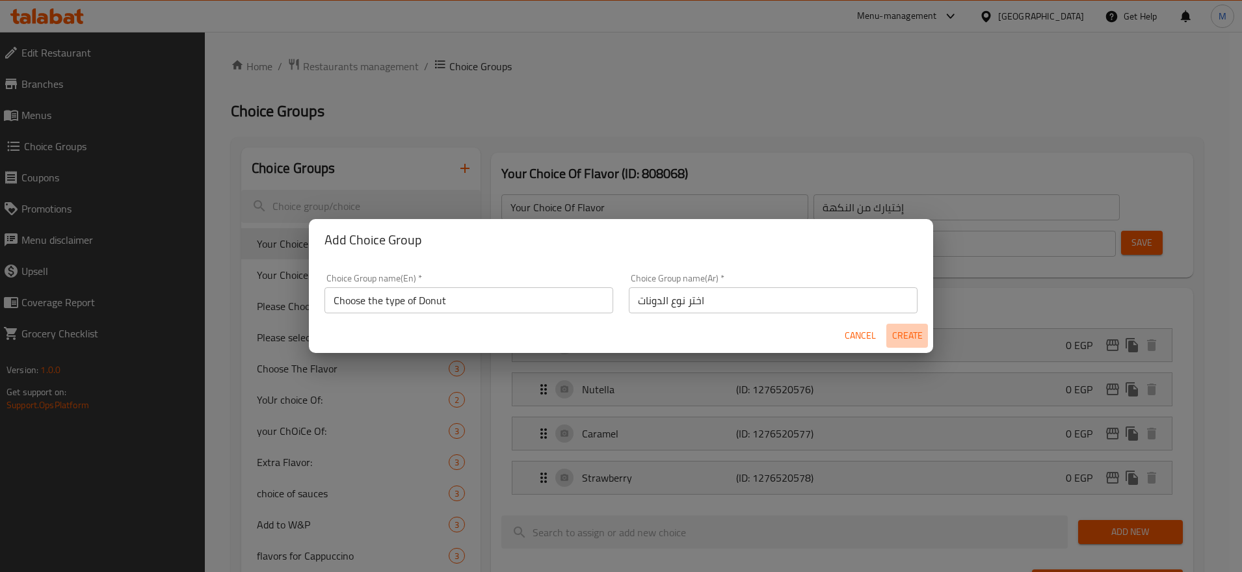
drag, startPoint x: 891, startPoint y: 332, endPoint x: 904, endPoint y: 337, distance: 14.3
click at [891, 331] on button "Create" at bounding box center [907, 336] width 42 height 24
type input "Choose the type of Donut"
type input "اختر نوع الدونات"
type input "0"
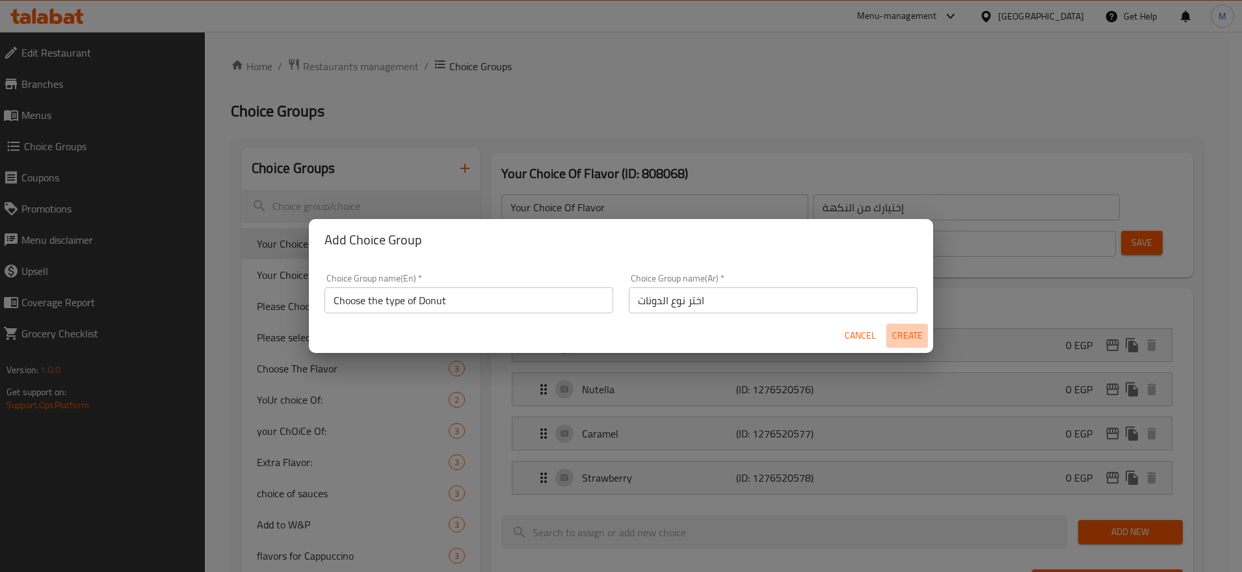
type input "0"
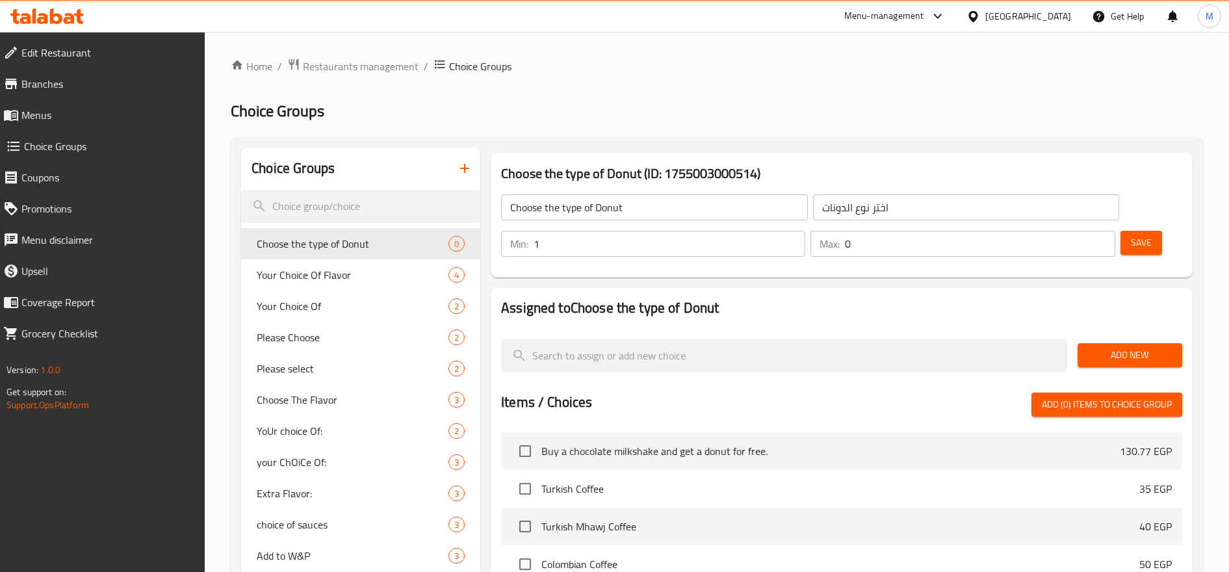
type input "1"
click at [792, 241] on input "1" at bounding box center [670, 244] width 272 height 26
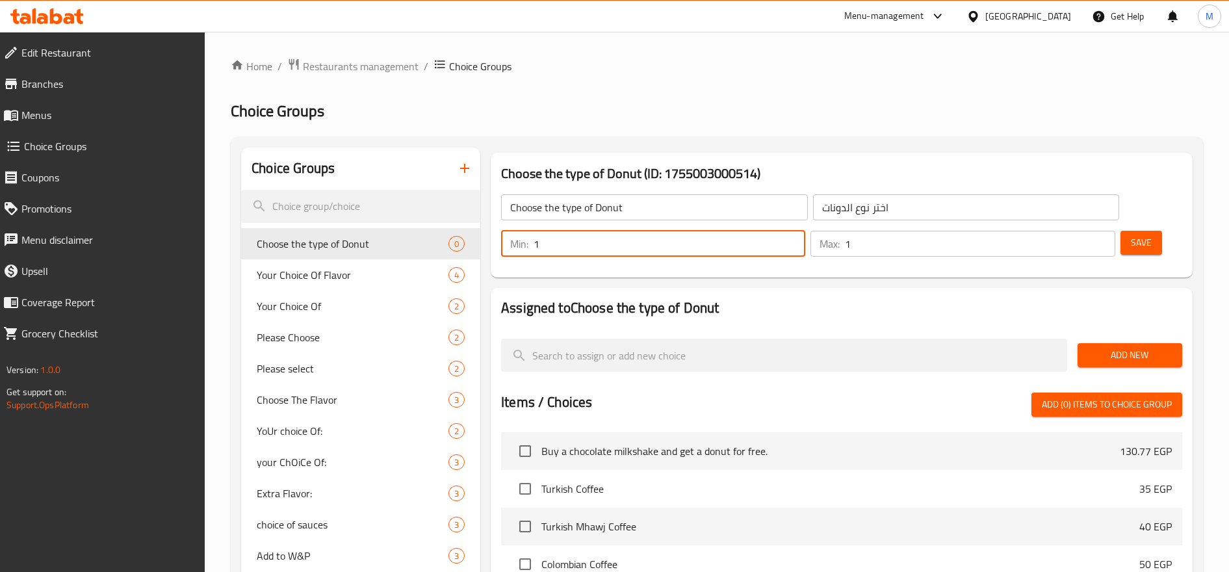
type input "1"
click at [1105, 237] on input "1" at bounding box center [980, 244] width 270 height 26
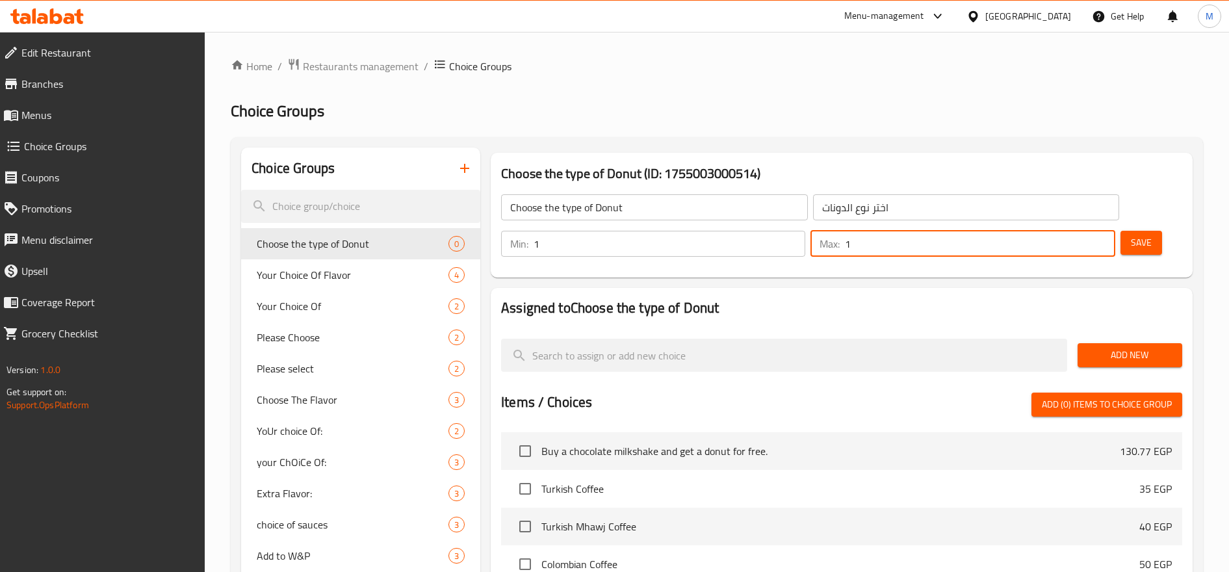
click at [1109, 358] on span "Add New" at bounding box center [1130, 355] width 84 height 16
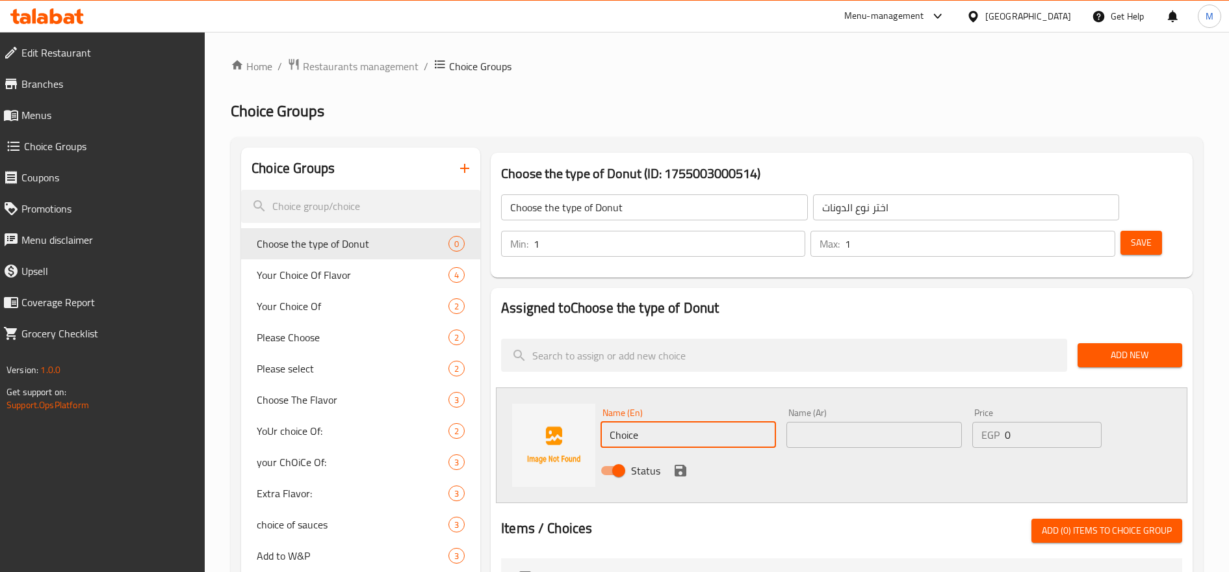
click at [707, 442] on input "Choice" at bounding box center [689, 435] width 176 height 26
drag, startPoint x: 607, startPoint y: 435, endPoint x: 614, endPoint y: 436, distance: 7.2
click at [614, 436] on input "white" at bounding box center [689, 435] width 176 height 26
type input "White"
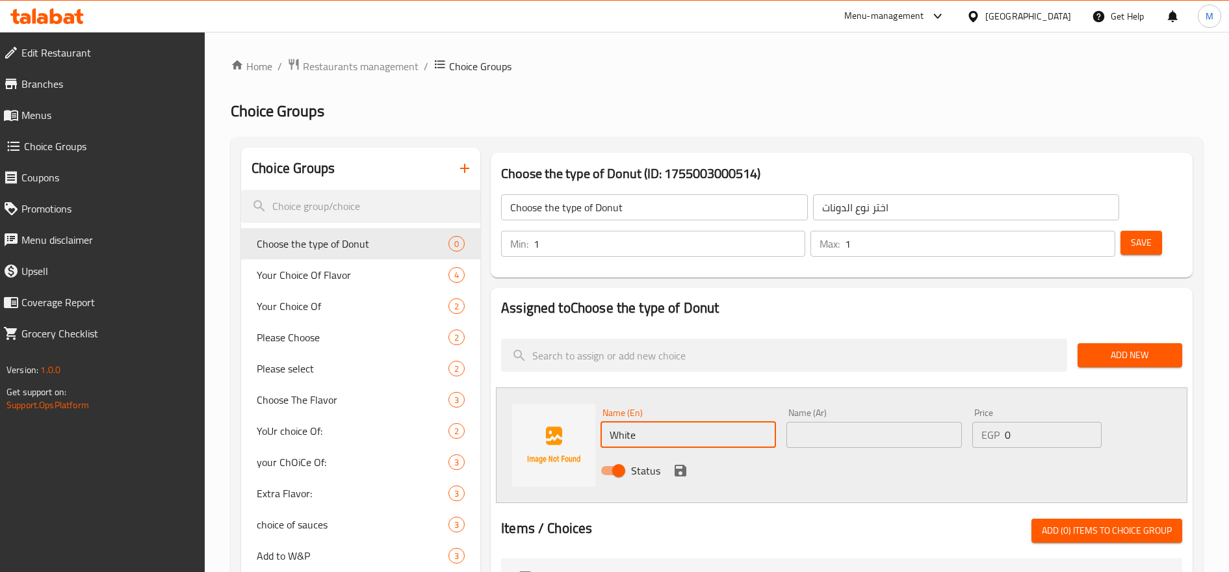
click at [874, 423] on input "text" at bounding box center [875, 435] width 176 height 26
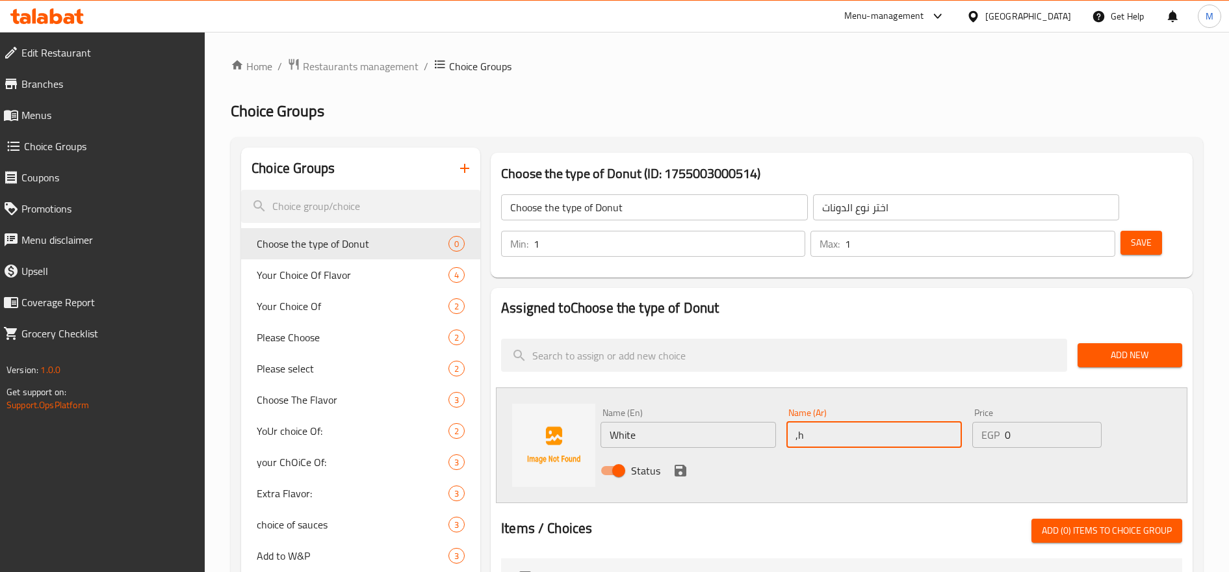
type input ","
type input "وايت"
click at [671, 471] on button "save" at bounding box center [681, 471] width 20 height 20
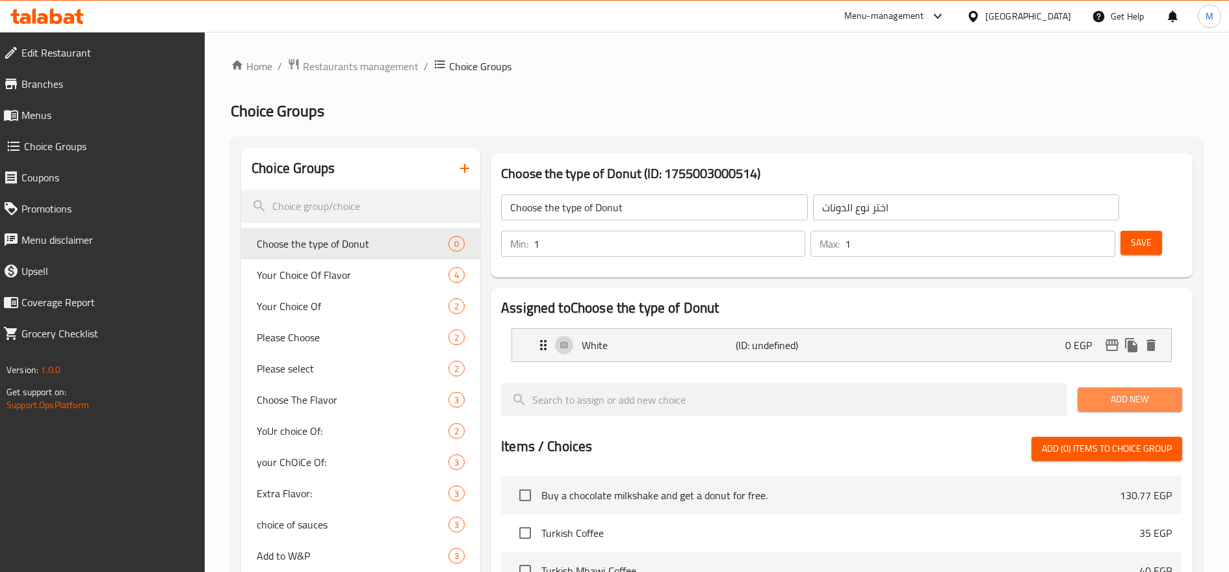
click at [1114, 397] on span "Add New" at bounding box center [1130, 399] width 84 height 16
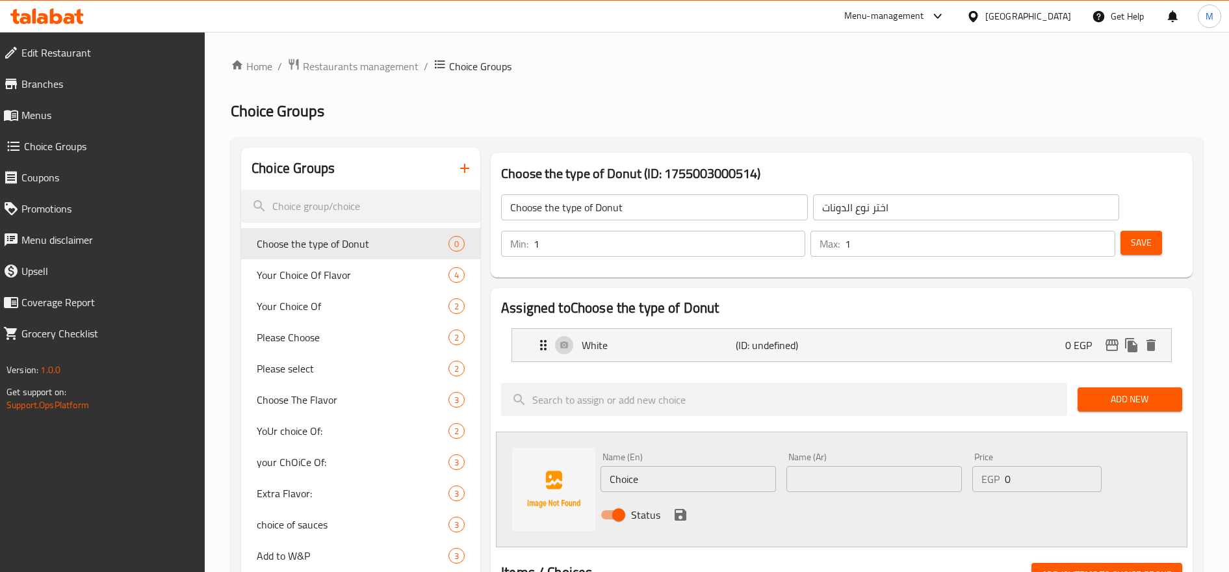
click at [687, 487] on input "Choice" at bounding box center [689, 479] width 176 height 26
click at [687, 487] on input "لآ" at bounding box center [689, 479] width 176 height 26
type input "لآ"
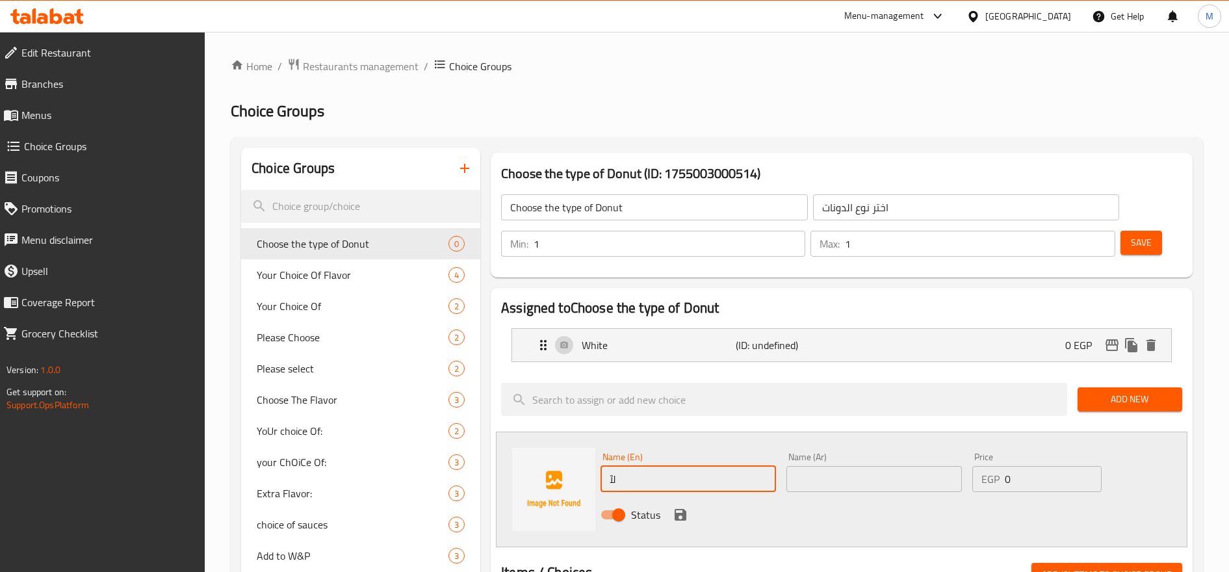
click at [848, 473] on input "text" at bounding box center [875, 479] width 176 height 26
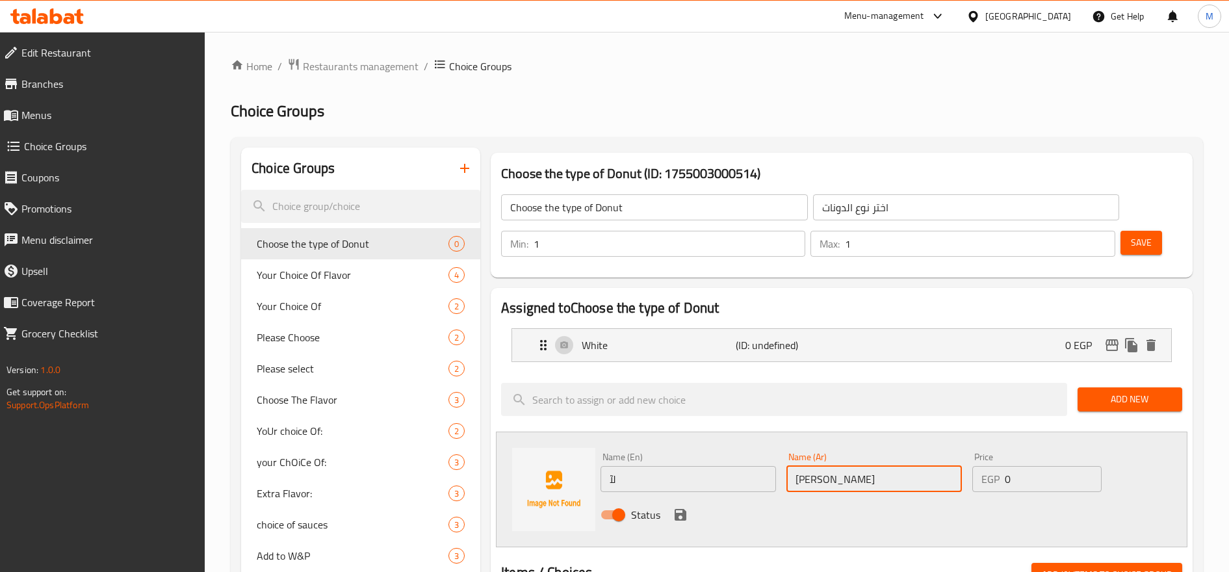
type input "[PERSON_NAME]"
drag, startPoint x: 700, startPoint y: 464, endPoint x: 695, endPoint y: 475, distance: 12.6
click at [699, 467] on div "Name (En) لآ Name (En)" at bounding box center [689, 473] width 176 height 40
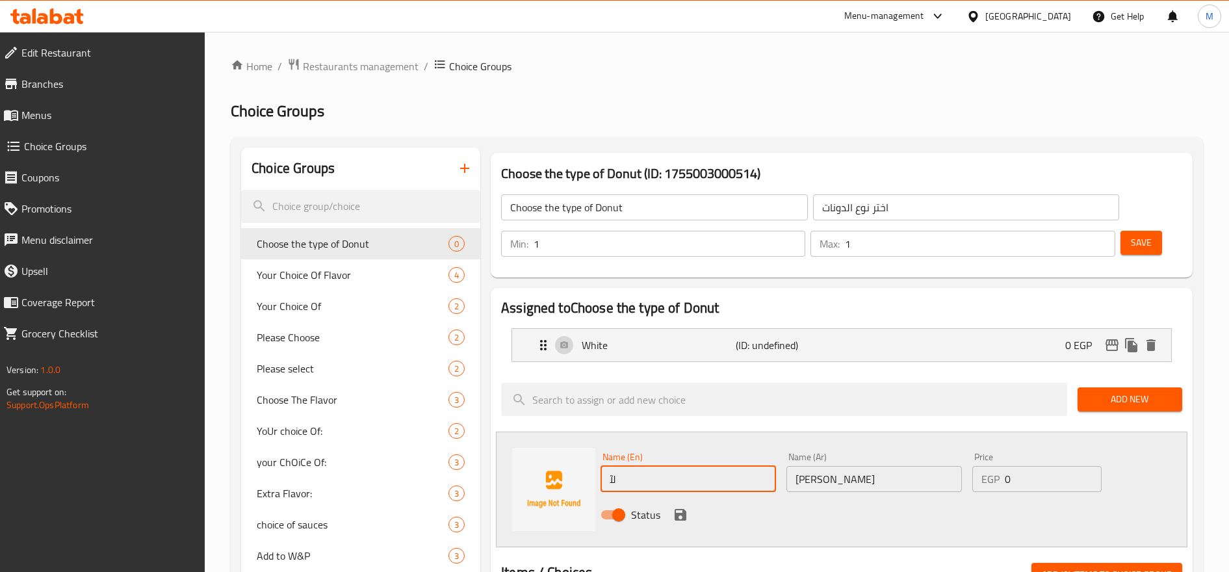
click at [695, 476] on input "لآ" at bounding box center [689, 479] width 176 height 26
type input "Brown"
click at [626, 447] on div "Name (En) Brown Name (En)" at bounding box center [689, 472] width 186 height 50
click at [683, 516] on icon "save" at bounding box center [681, 515] width 12 height 12
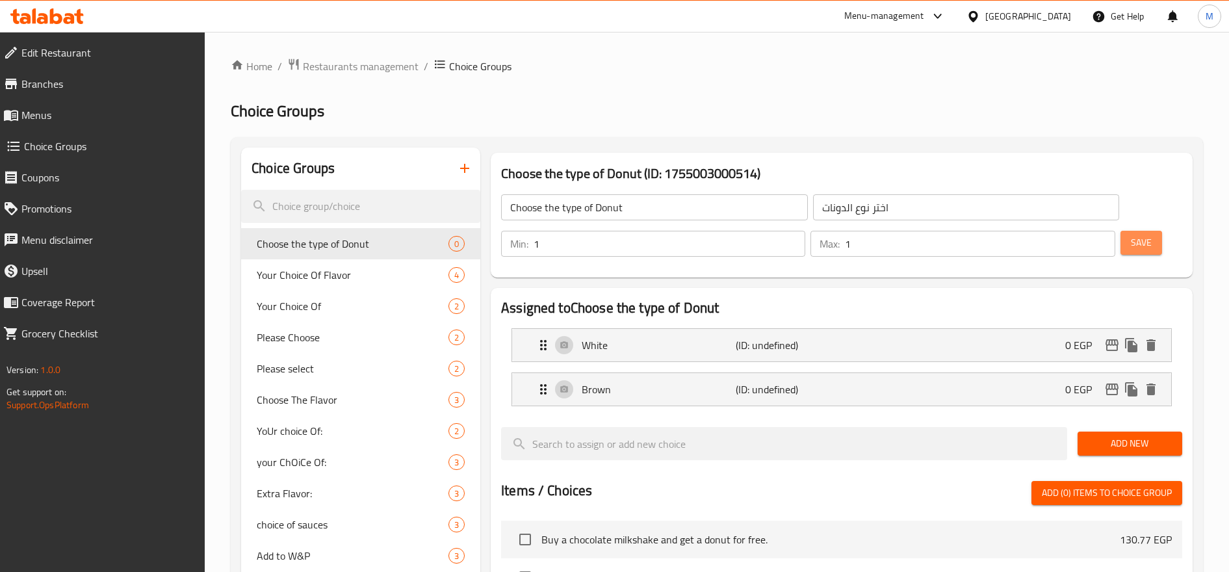
click at [1137, 238] on span "Save" at bounding box center [1141, 243] width 21 height 16
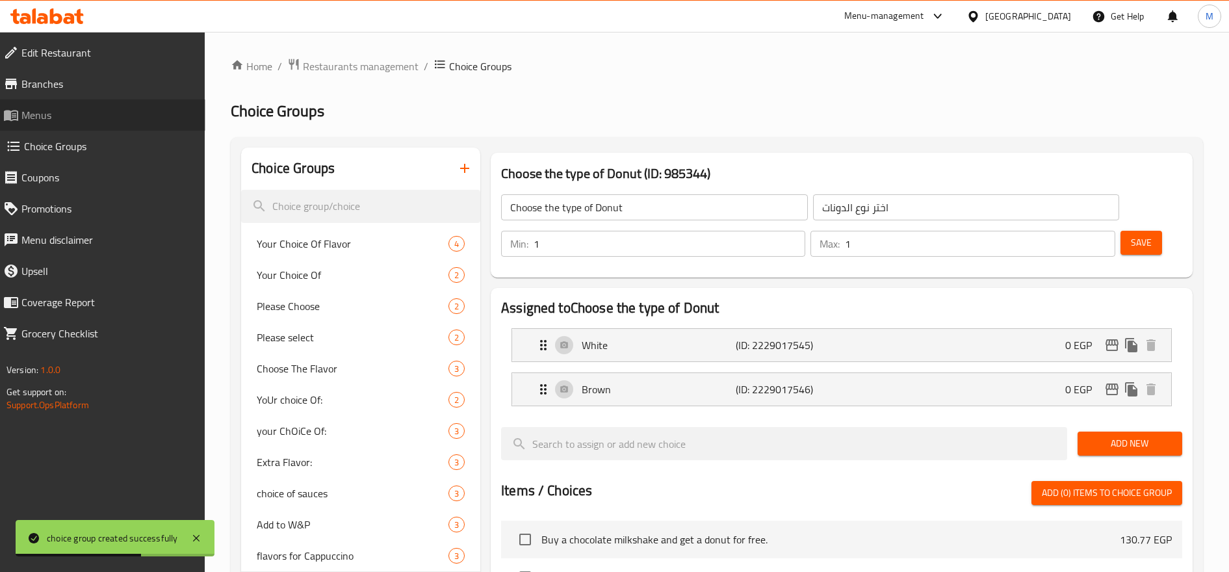
click at [53, 115] on span "Menus" at bounding box center [108, 115] width 174 height 16
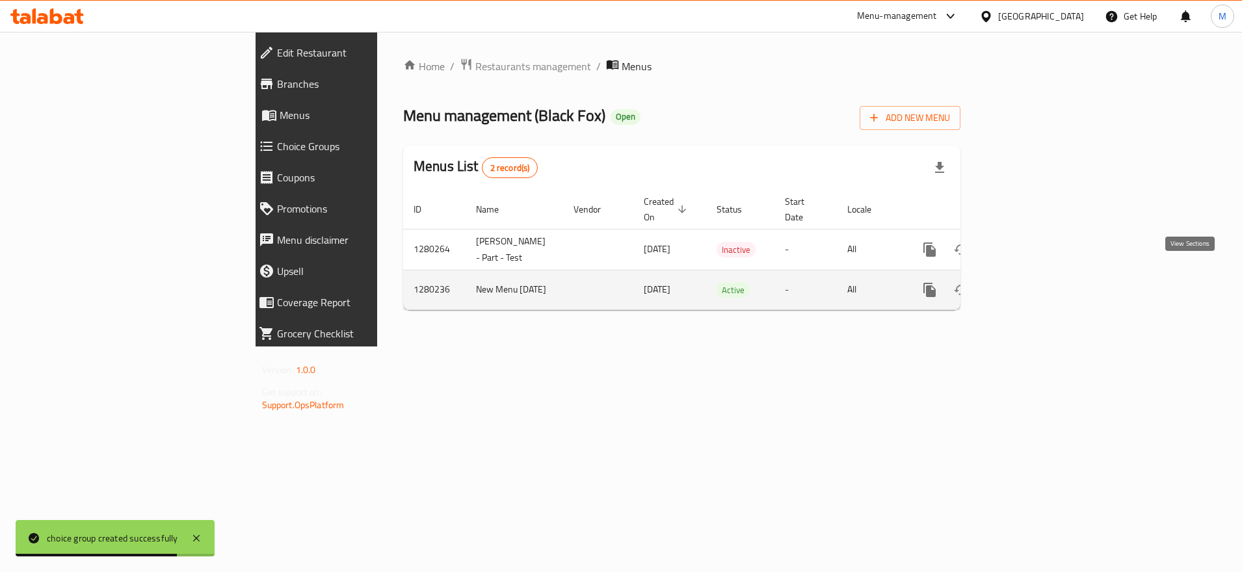
click at [1031, 282] on icon "enhanced table" at bounding box center [1024, 290] width 16 height 16
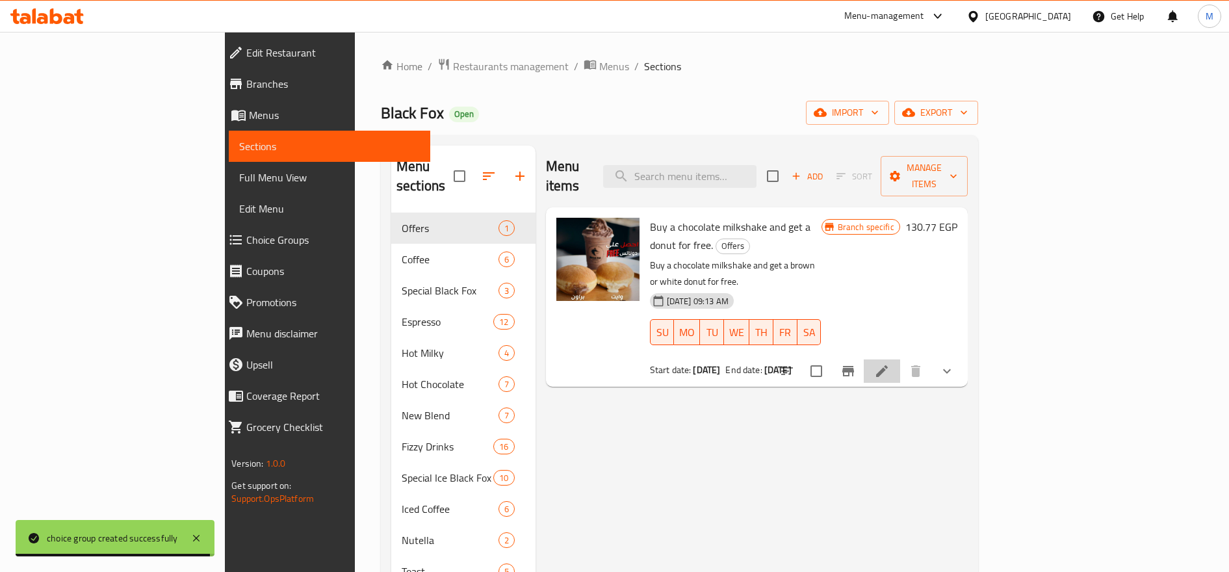
click at [900, 360] on li at bounding box center [882, 371] width 36 height 23
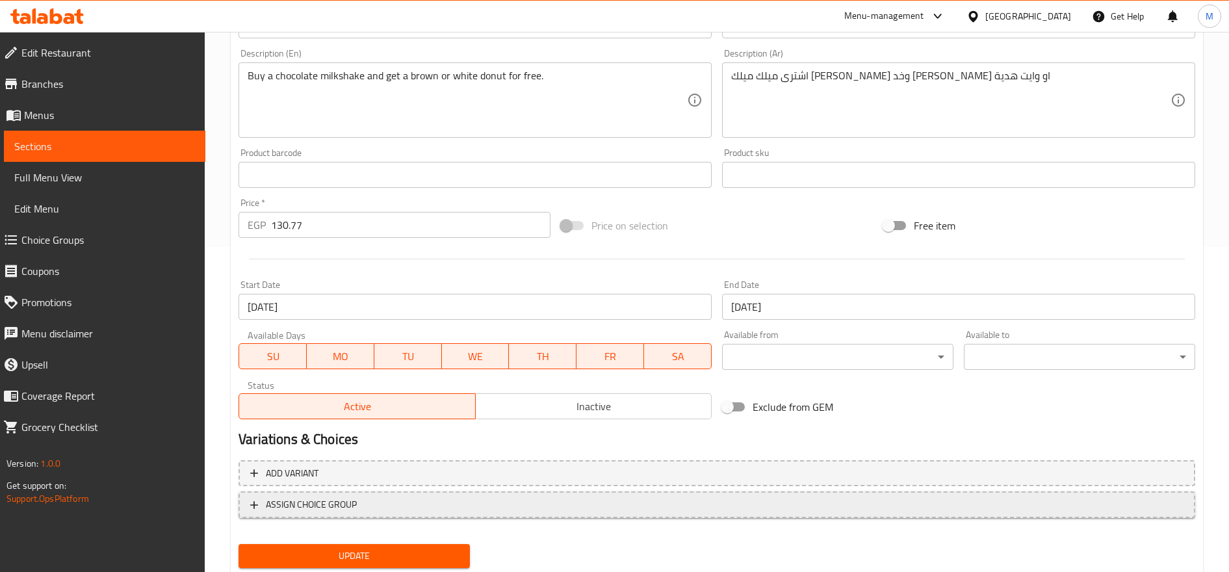
scroll to position [365, 0]
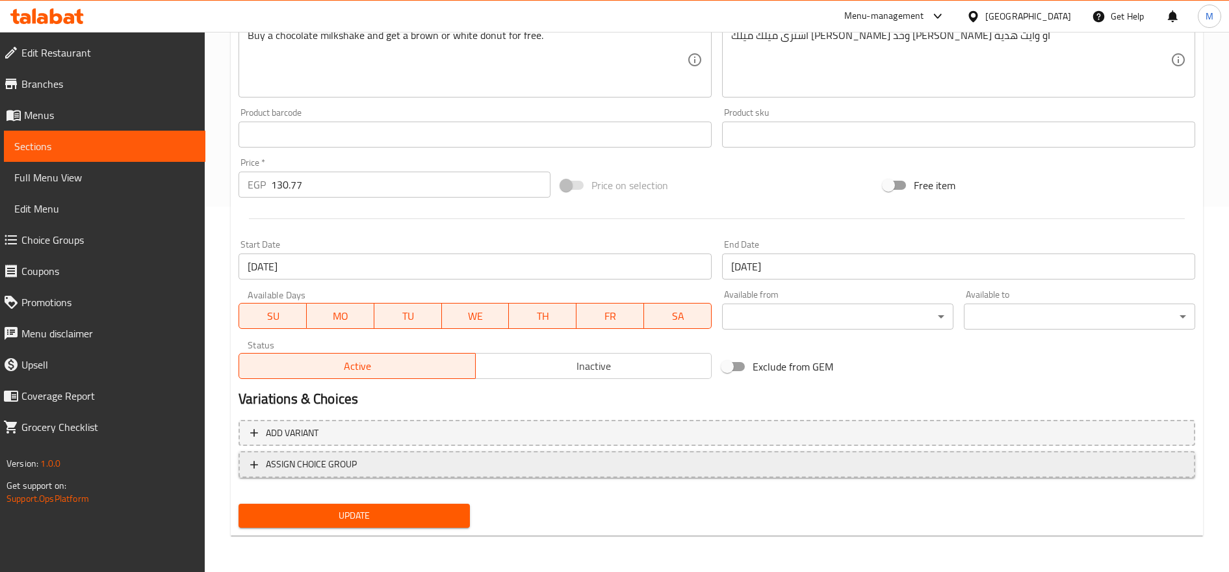
click at [417, 468] on span "ASSIGN CHOICE GROUP" at bounding box center [717, 464] width 934 height 16
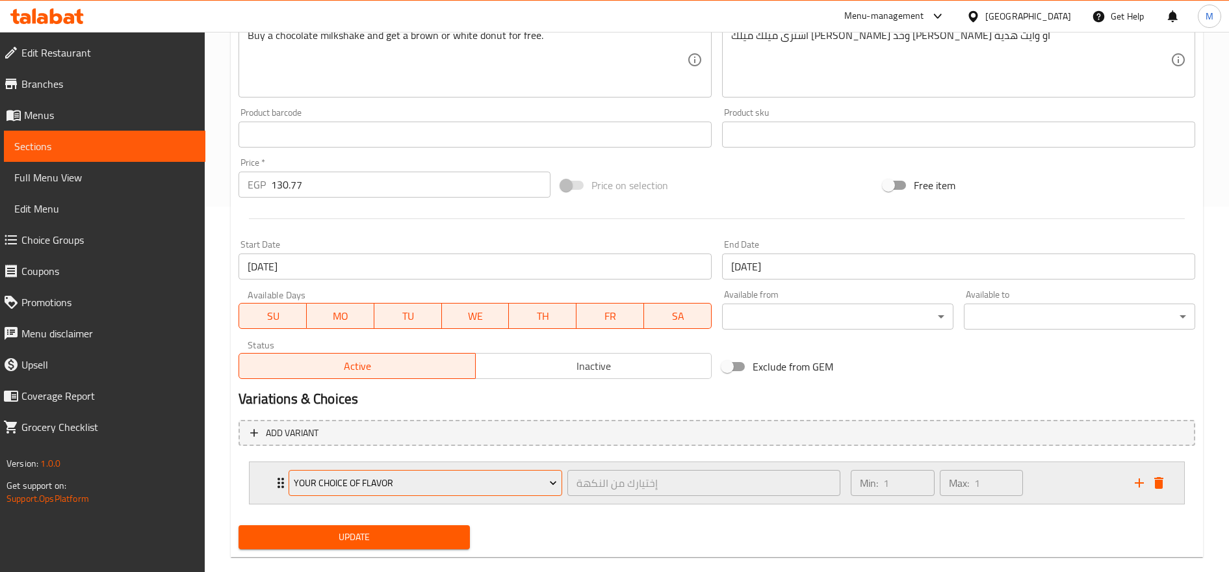
drag, startPoint x: 382, startPoint y: 499, endPoint x: 393, endPoint y: 485, distance: 18.5
click at [382, 500] on div "Your Choice Of Flavor إختيارك من النكهة ​" at bounding box center [565, 483] width 568 height 42
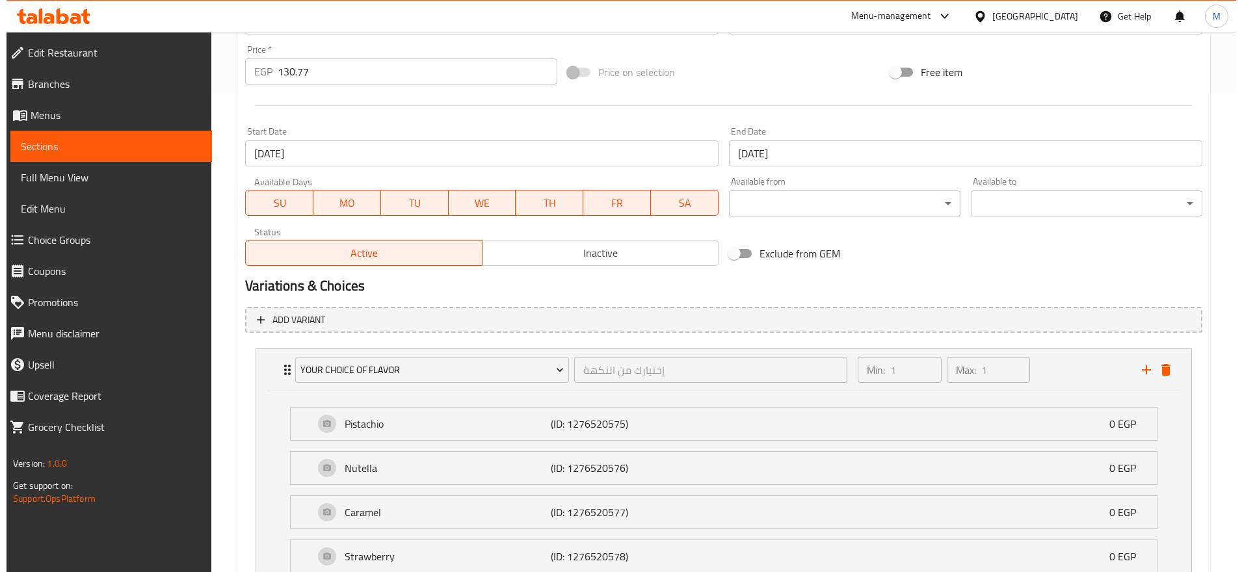
scroll to position [590, 0]
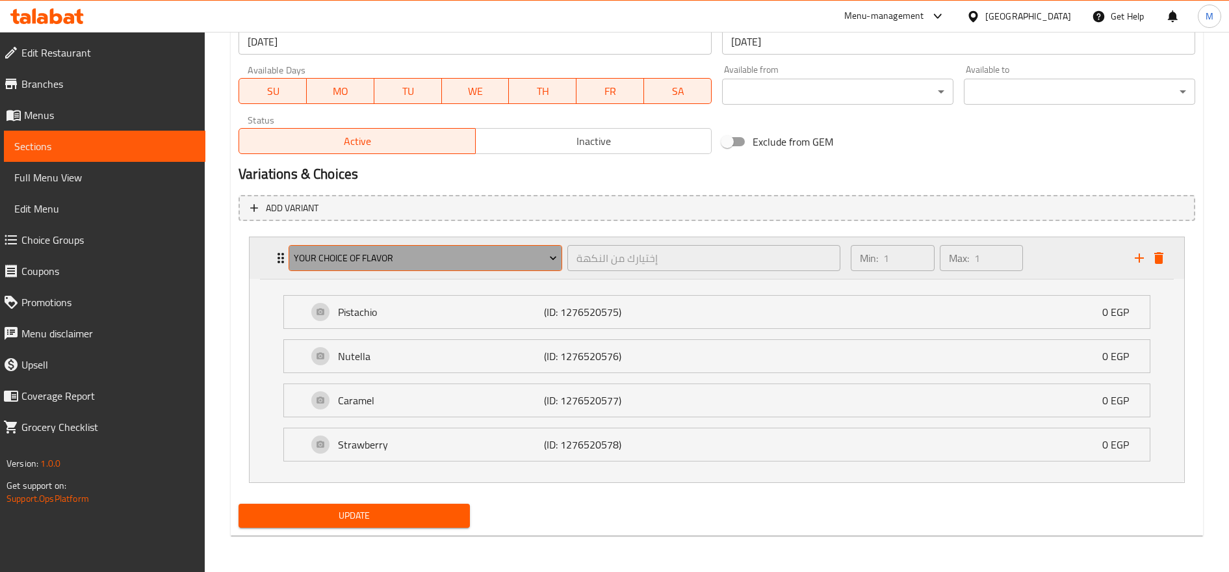
click at [415, 263] on span "Your Choice Of Flavor" at bounding box center [426, 258] width 264 height 16
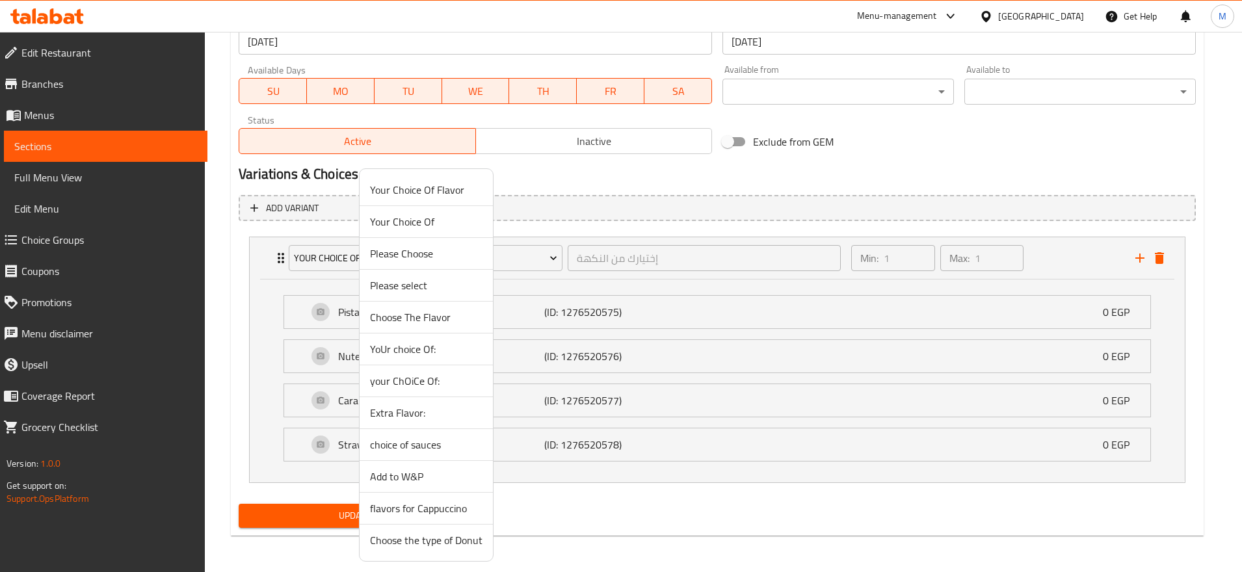
click at [448, 538] on span "Choose the type of Donut" at bounding box center [426, 540] width 112 height 16
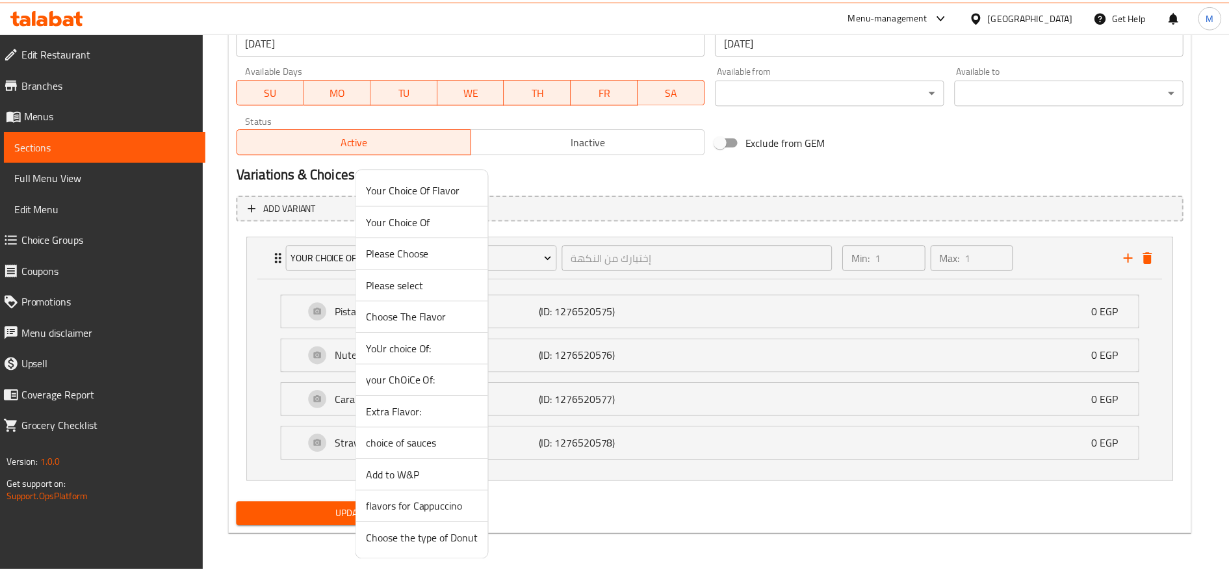
scroll to position [387, 0]
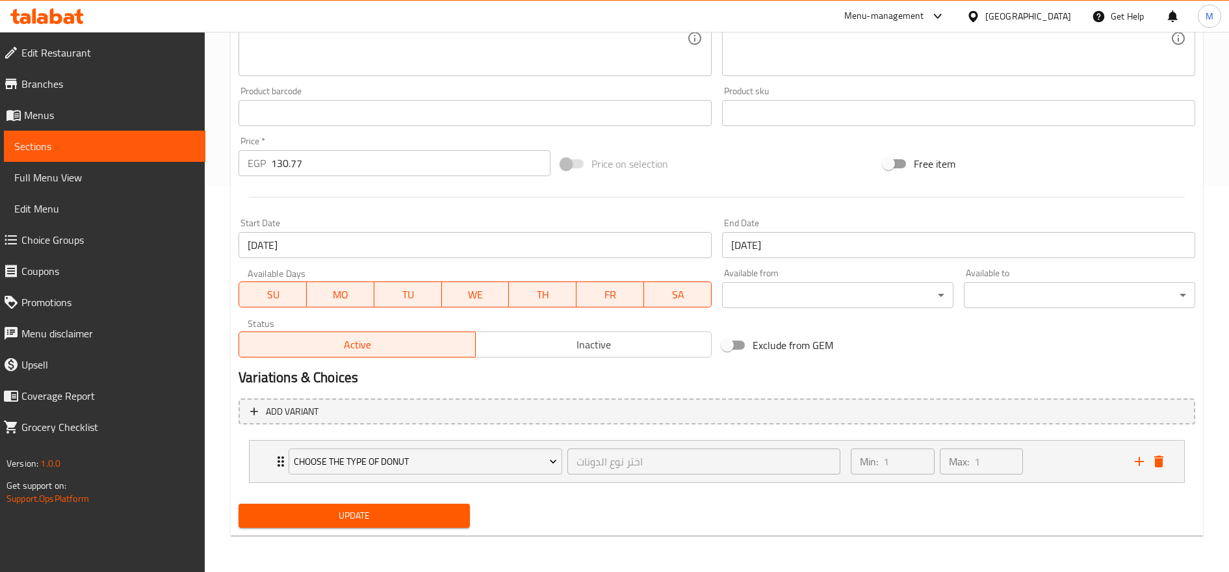
click at [389, 517] on span "Update" at bounding box center [354, 516] width 211 height 16
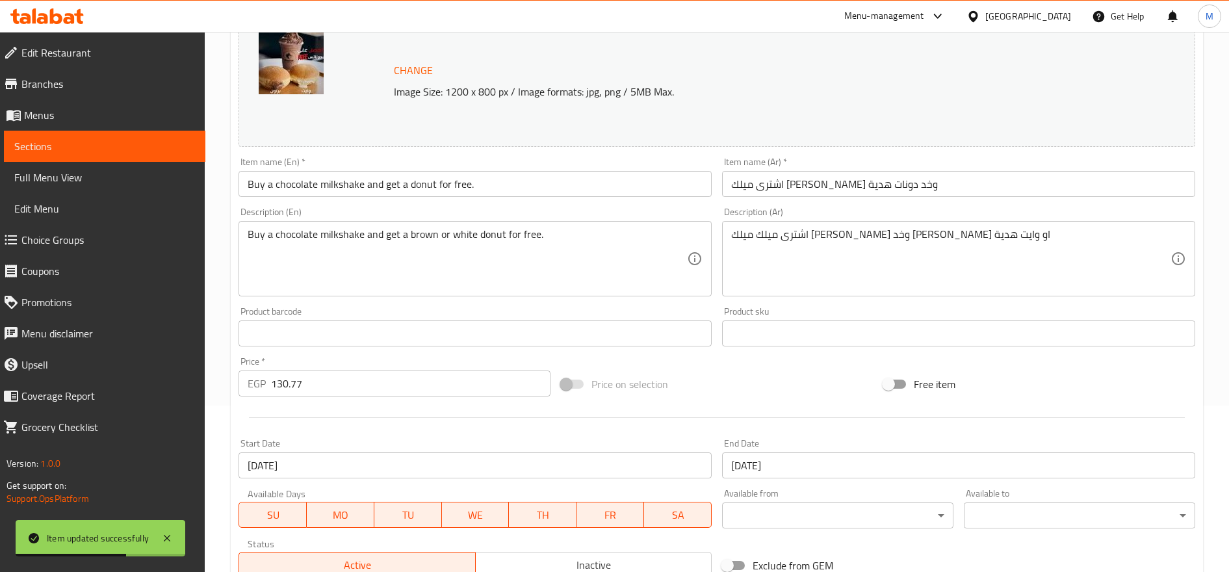
scroll to position [0, 0]
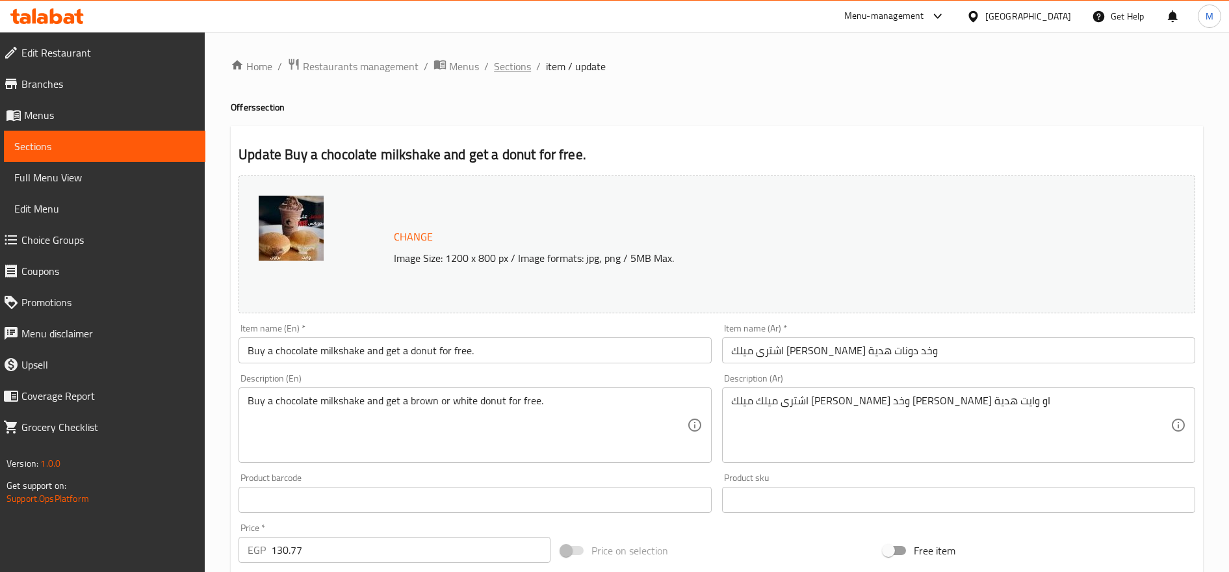
click at [512, 66] on span "Sections" at bounding box center [512, 67] width 37 height 16
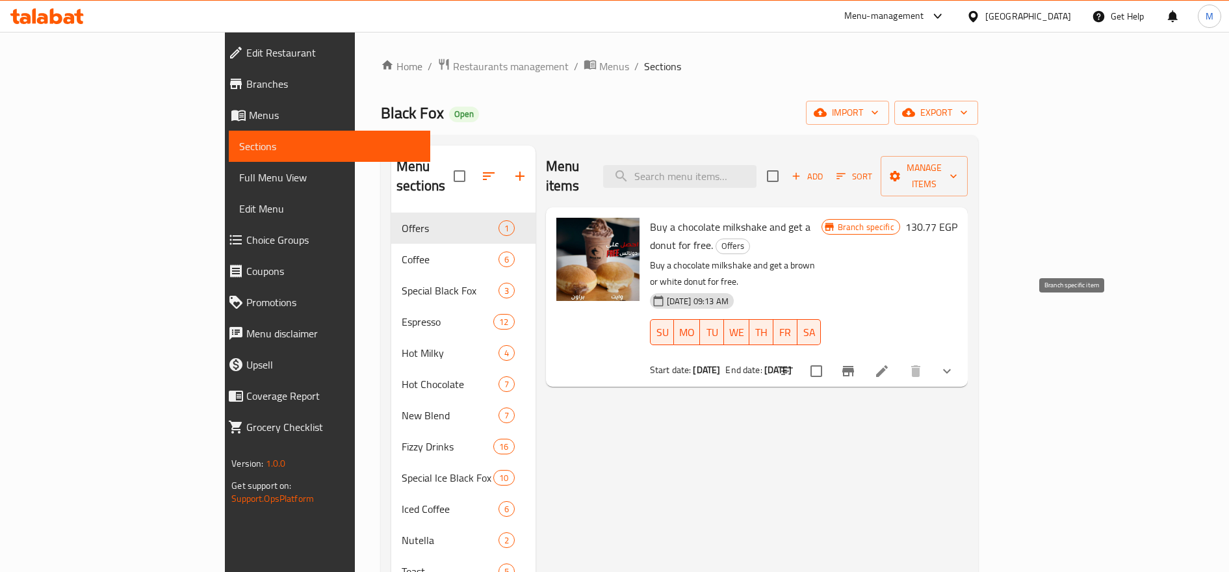
click at [856, 363] on icon "Branch-specific-item" at bounding box center [849, 371] width 16 height 16
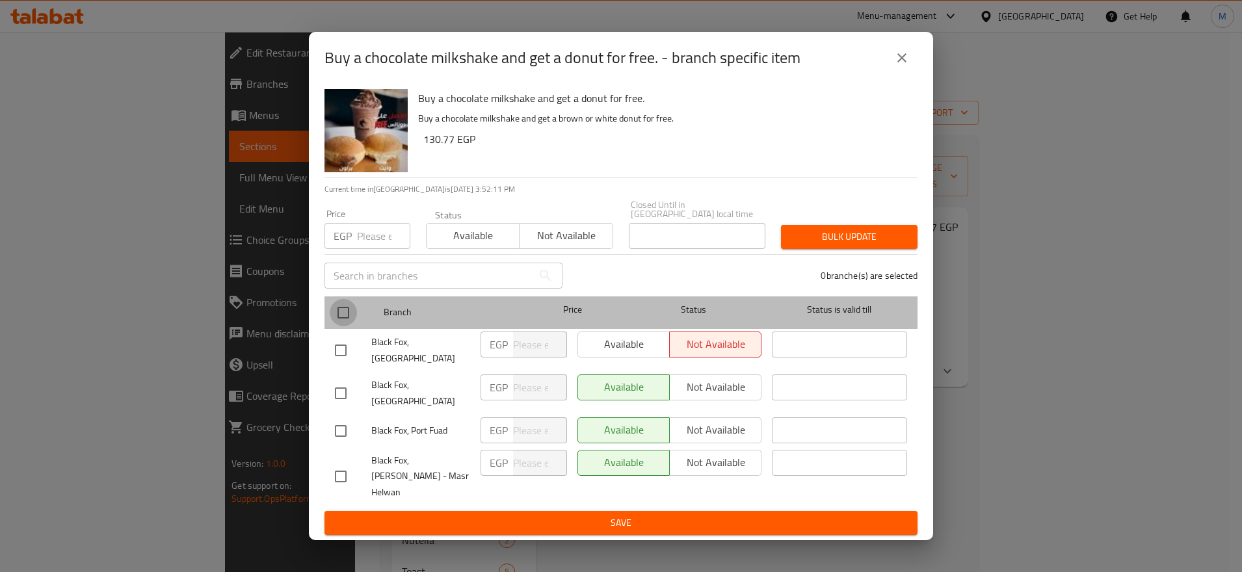
click at [336, 316] on input "checkbox" at bounding box center [343, 312] width 27 height 27
checkbox input "true"
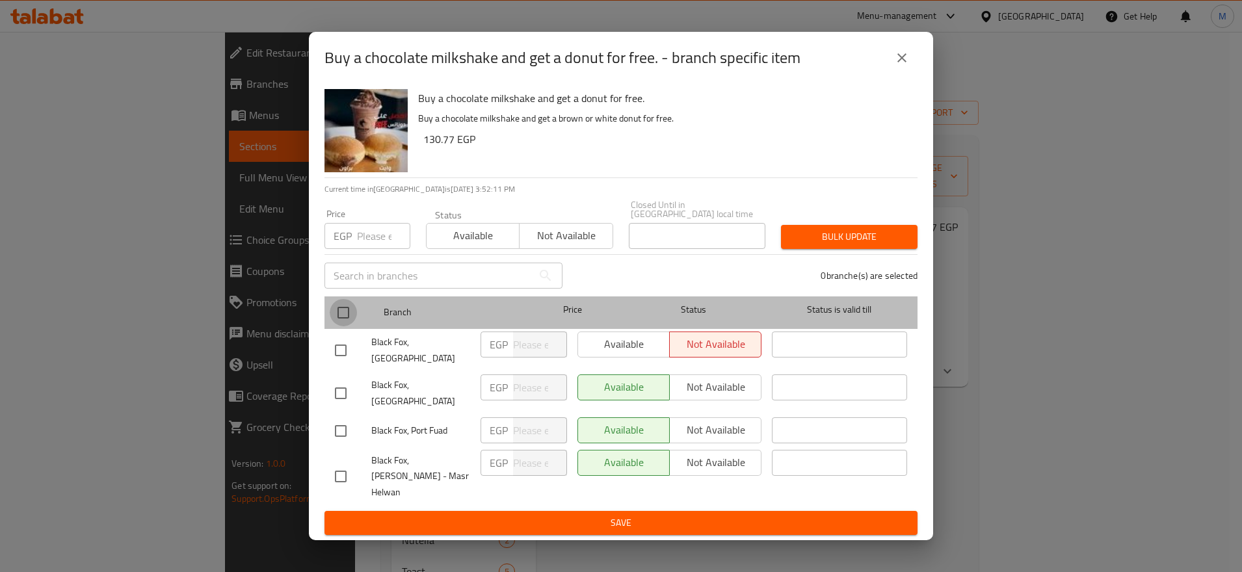
checkbox input "true"
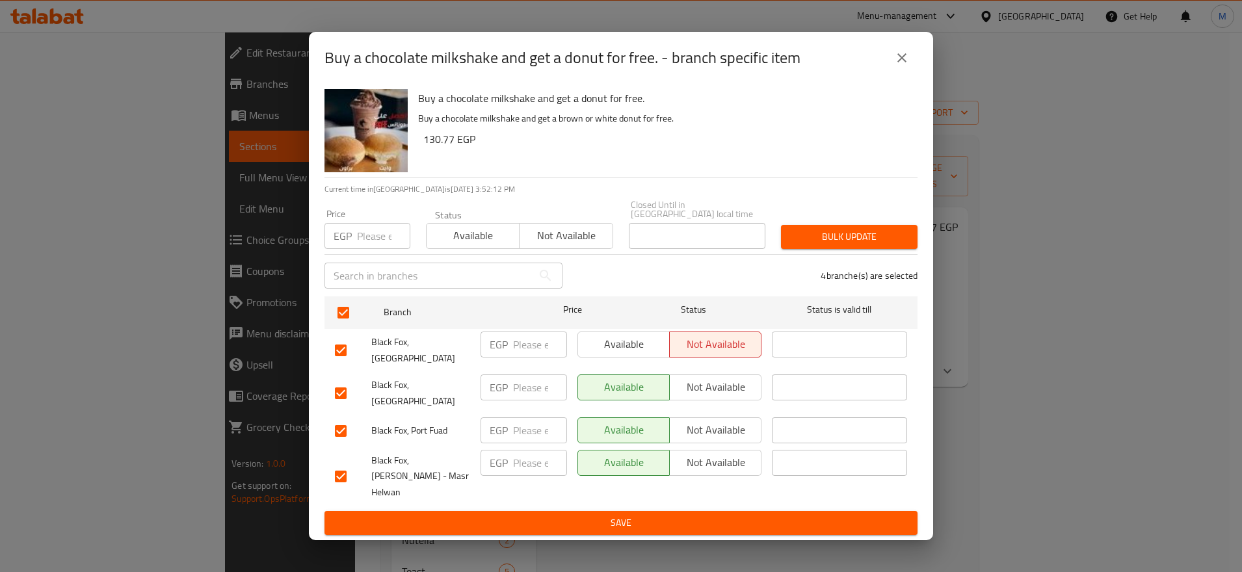
click at [492, 235] on span "Available" at bounding box center [473, 235] width 83 height 19
click at [838, 235] on span "Bulk update" at bounding box center [849, 237] width 116 height 16
